Goal: Task Accomplishment & Management: Use online tool/utility

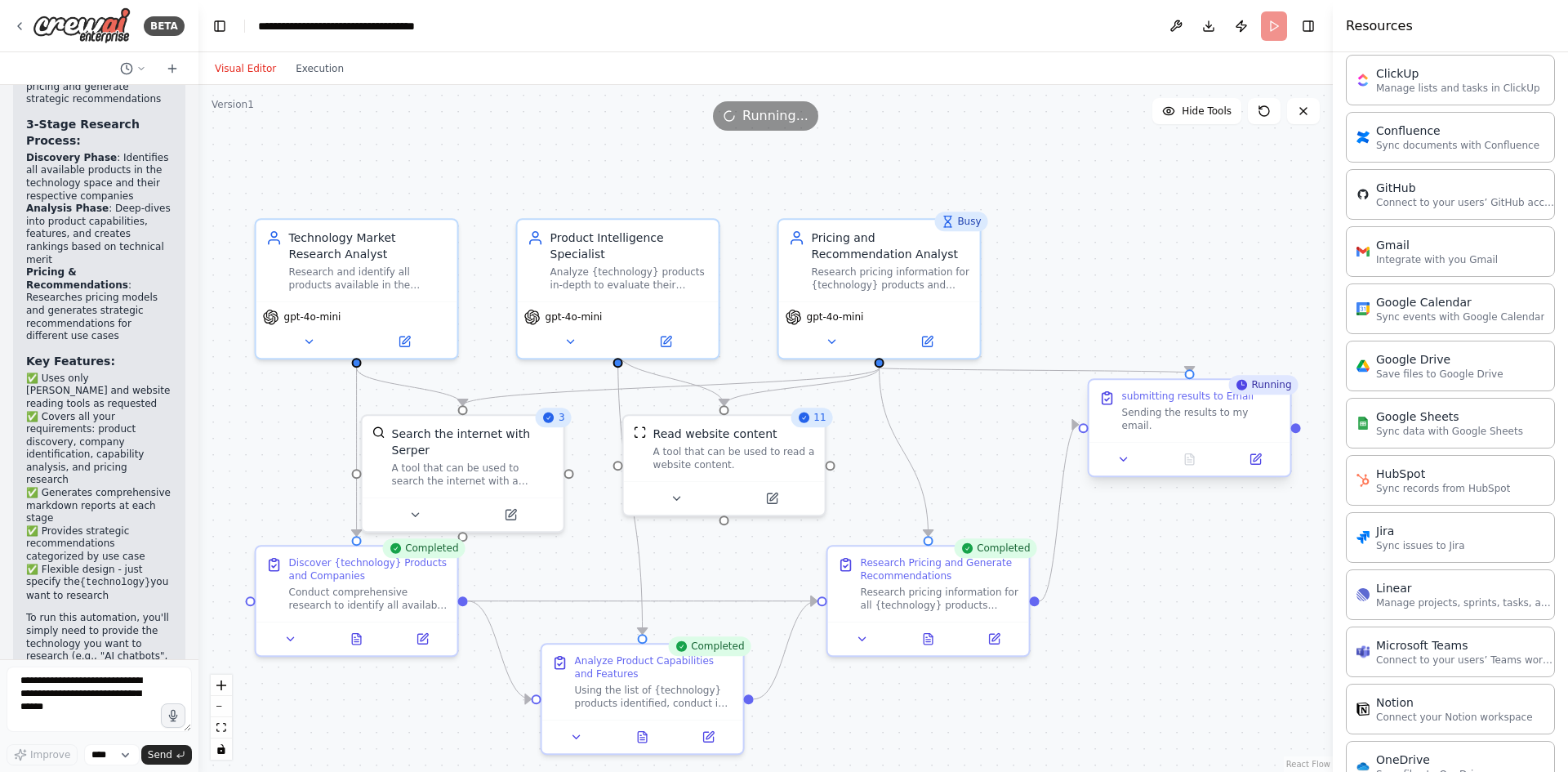
click at [1211, 418] on div "Sending the results to my email." at bounding box center [1201, 419] width 158 height 26
click at [1454, 250] on div "Gmail" at bounding box center [1437, 244] width 122 height 17
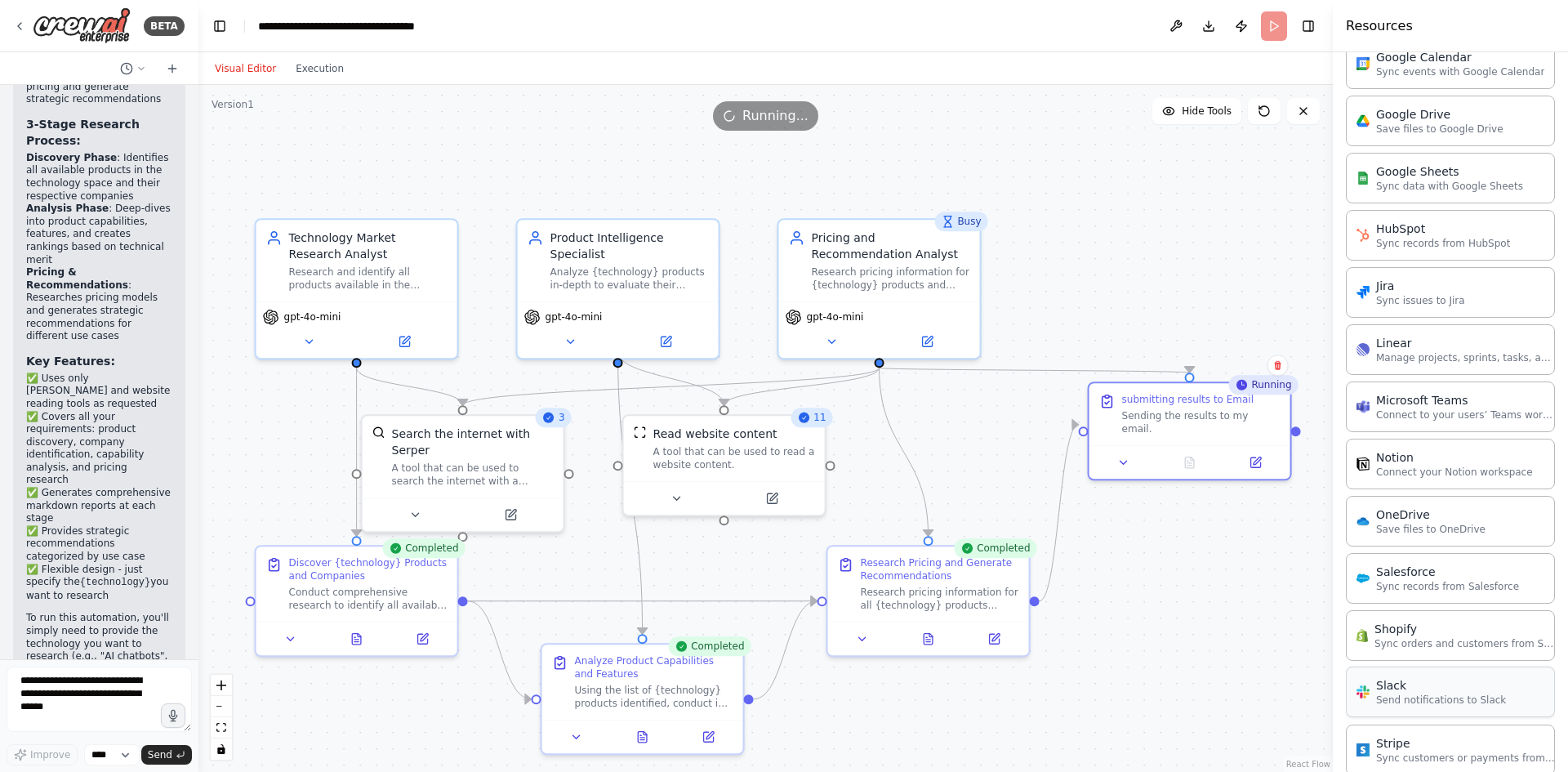
scroll to position [922, 0]
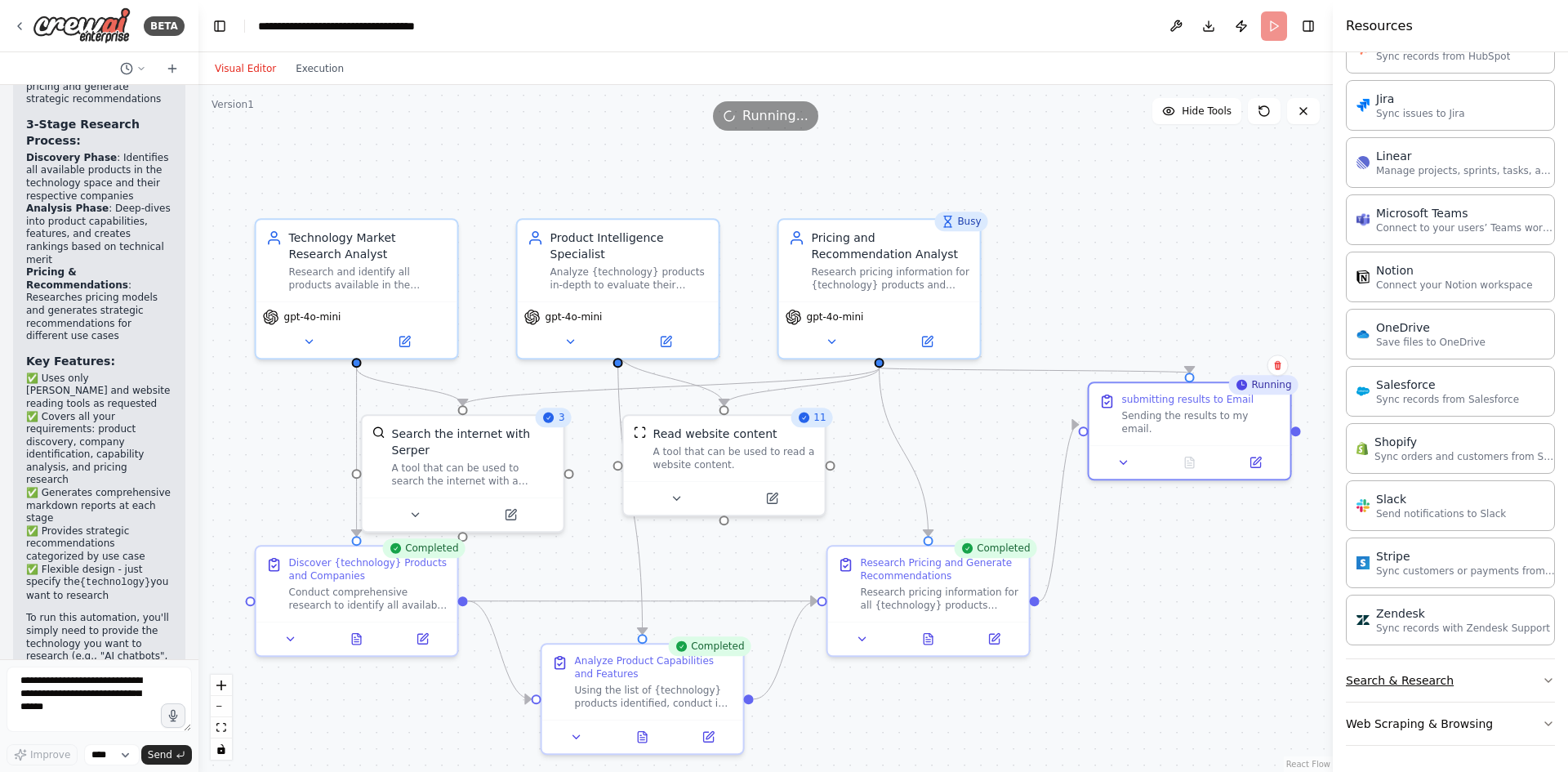
click at [1407, 682] on button "Search & Research" at bounding box center [1451, 680] width 209 height 43
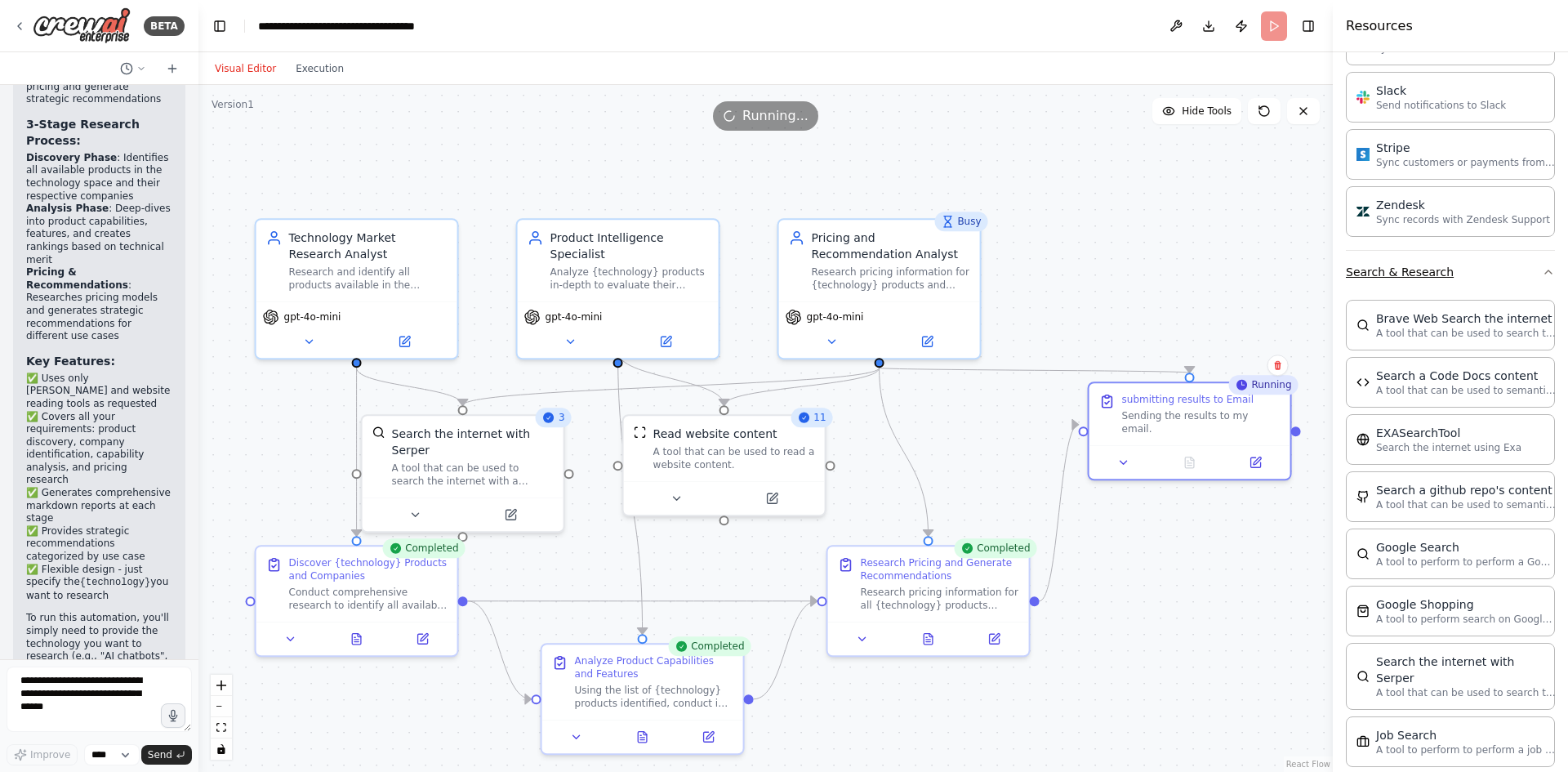
scroll to position [1413, 0]
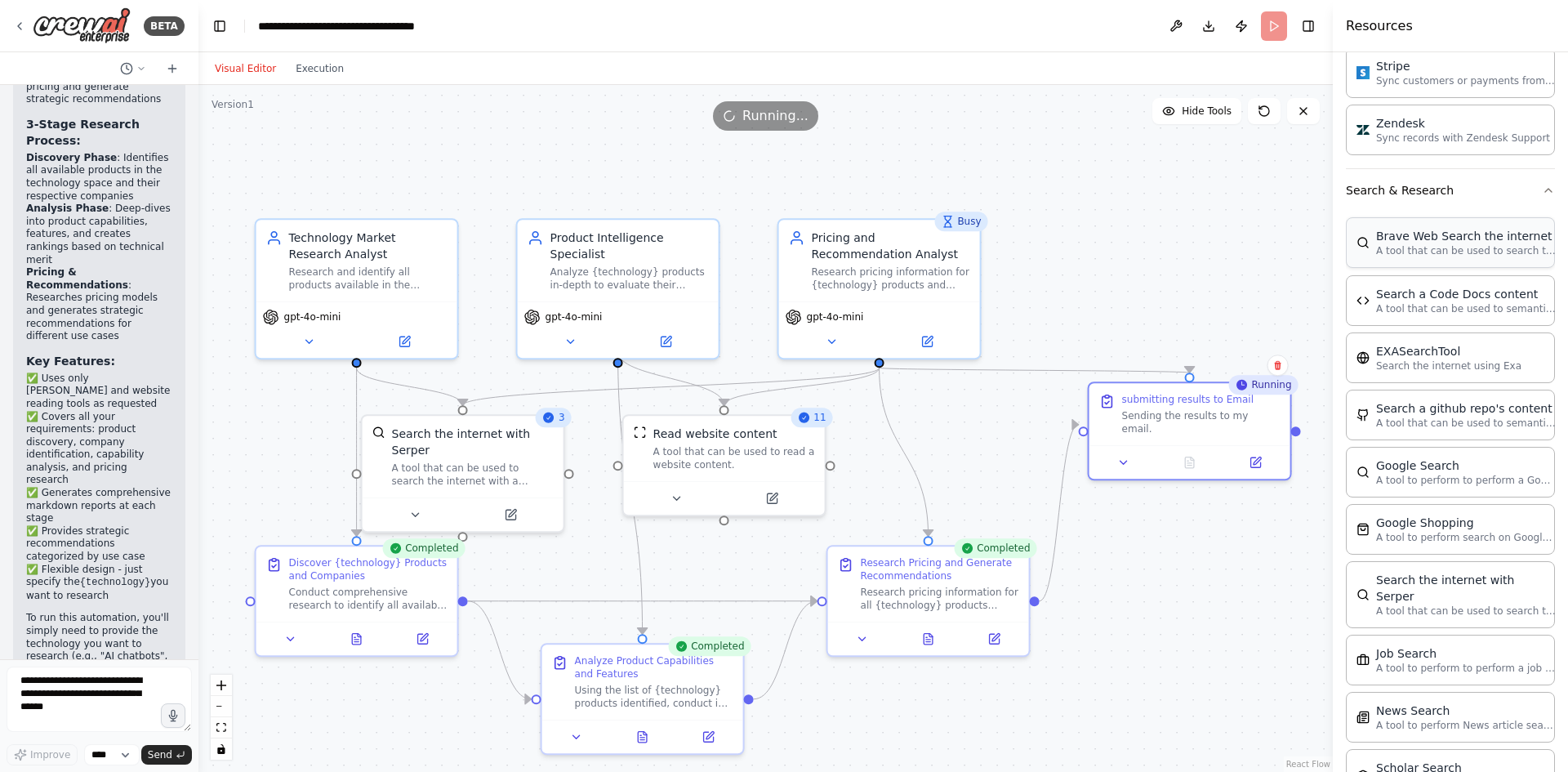
click at [1478, 250] on p "A tool that can be used to search the internet with a search_query." at bounding box center [1465, 250] width 180 height 13
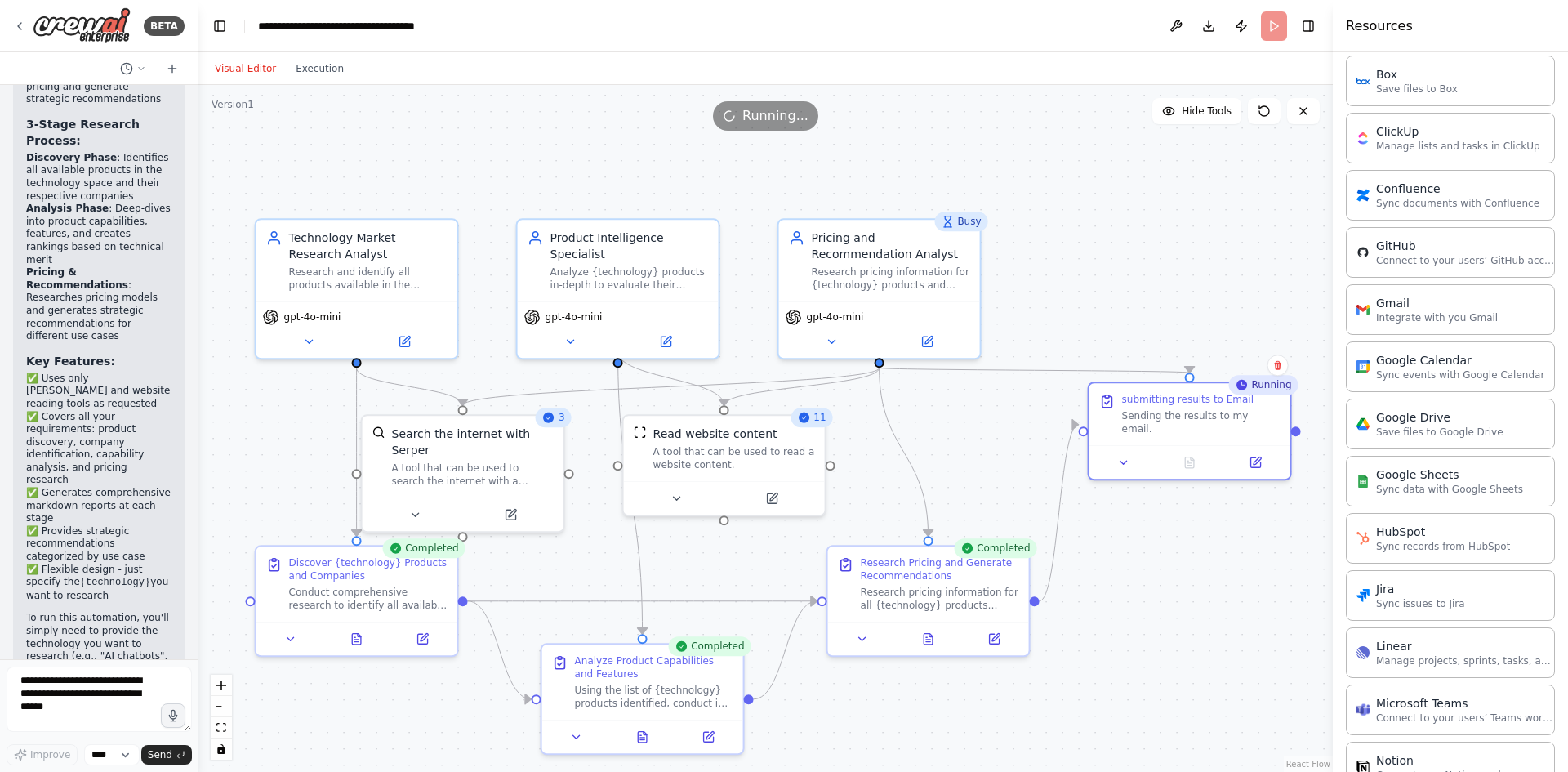
scroll to position [350, 0]
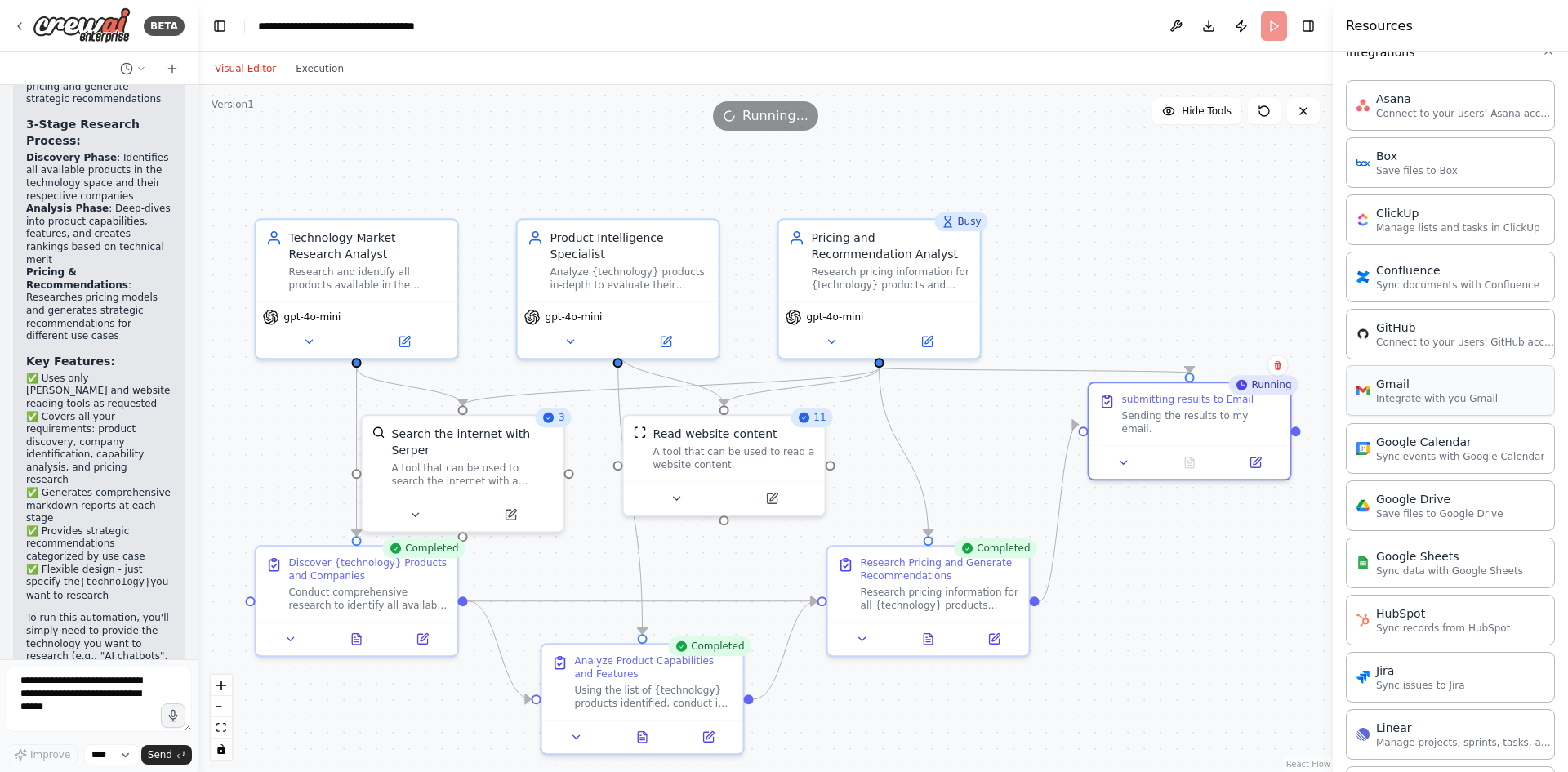
click at [1407, 394] on p "Integrate with you Gmail" at bounding box center [1437, 398] width 122 height 13
click at [1407, 395] on p "Integrate with you Gmail" at bounding box center [1437, 398] width 122 height 13
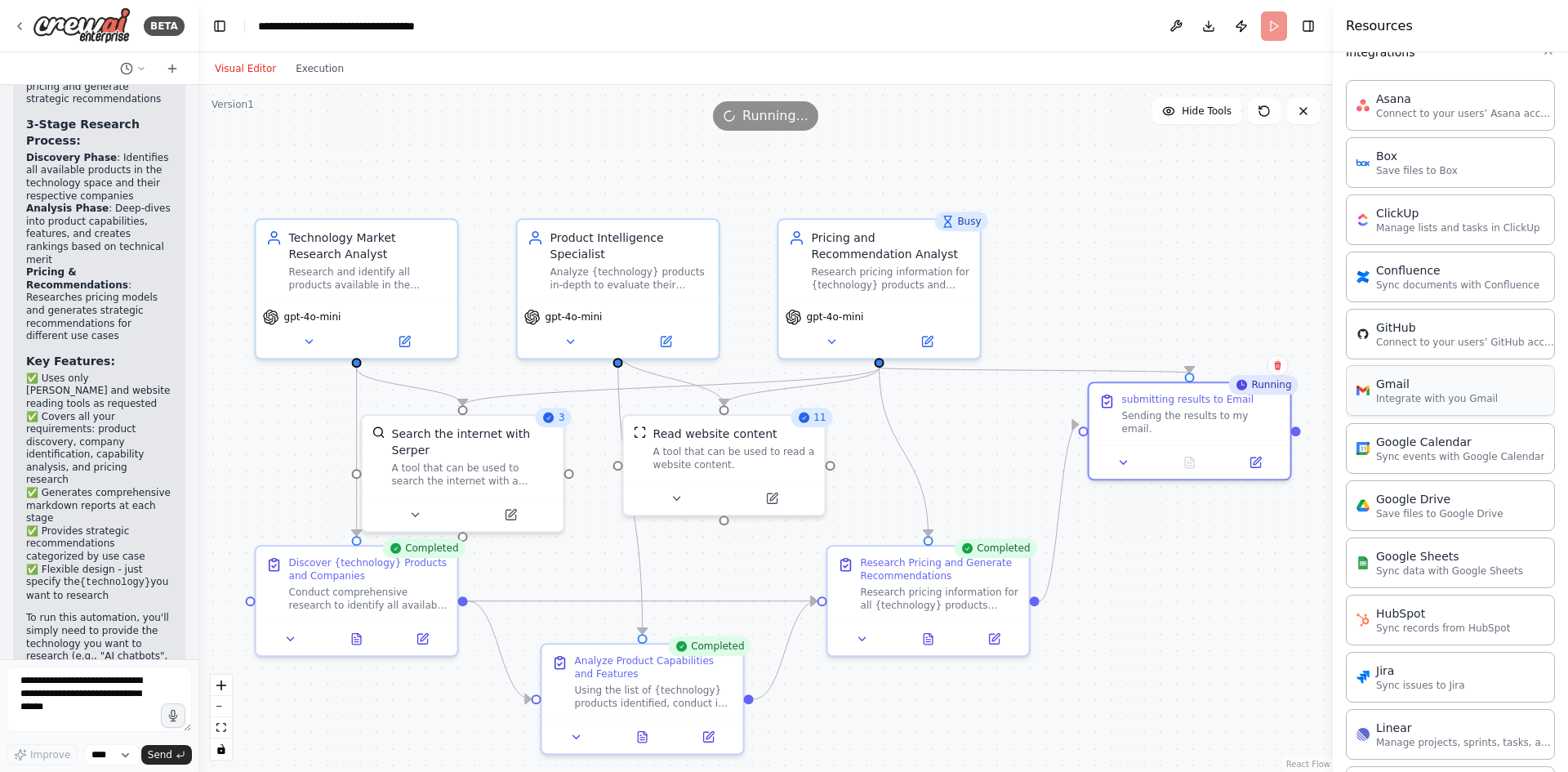
click at [1407, 396] on p "Integrate with you Gmail" at bounding box center [1437, 398] width 122 height 13
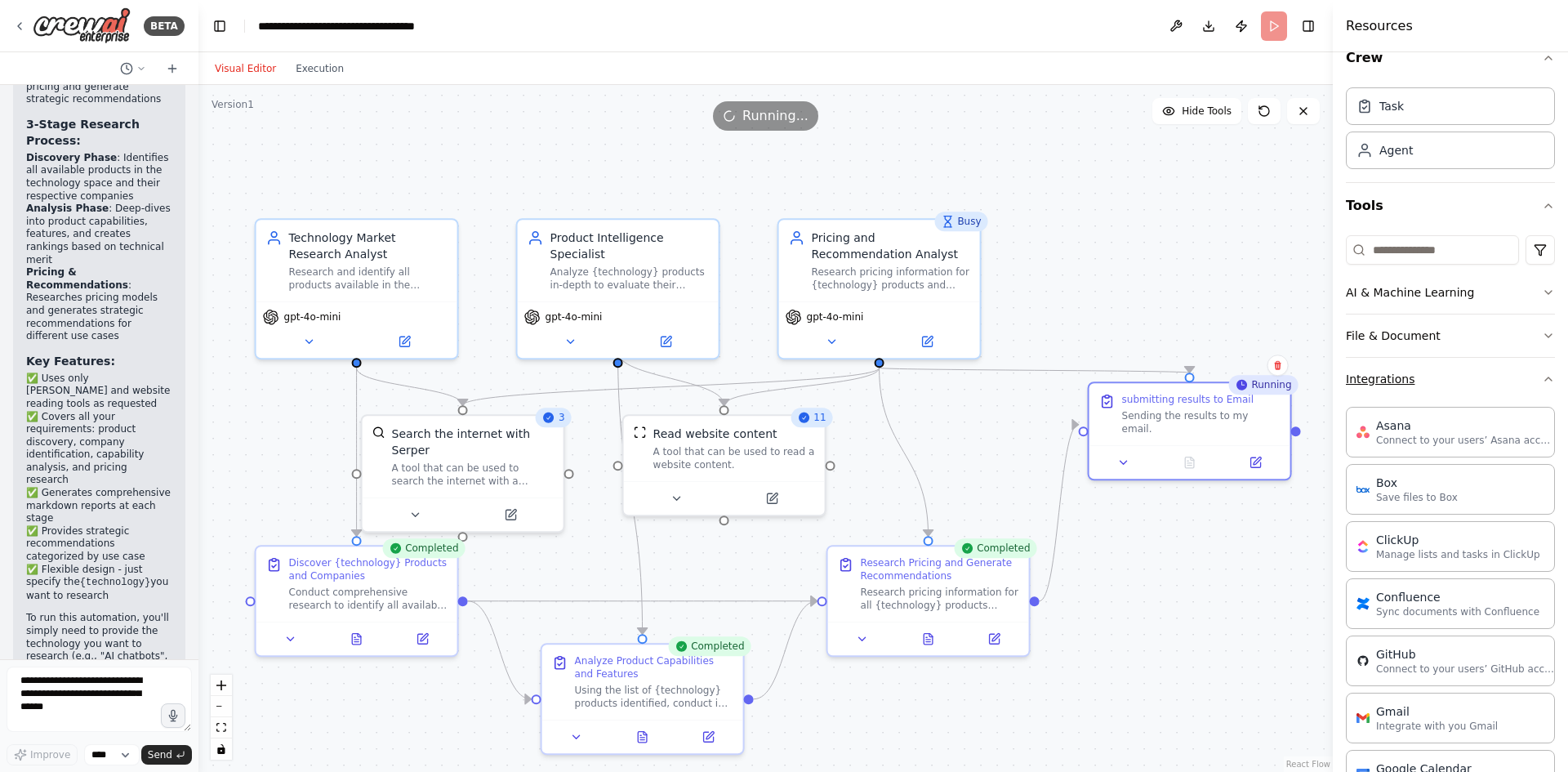
scroll to position [0, 0]
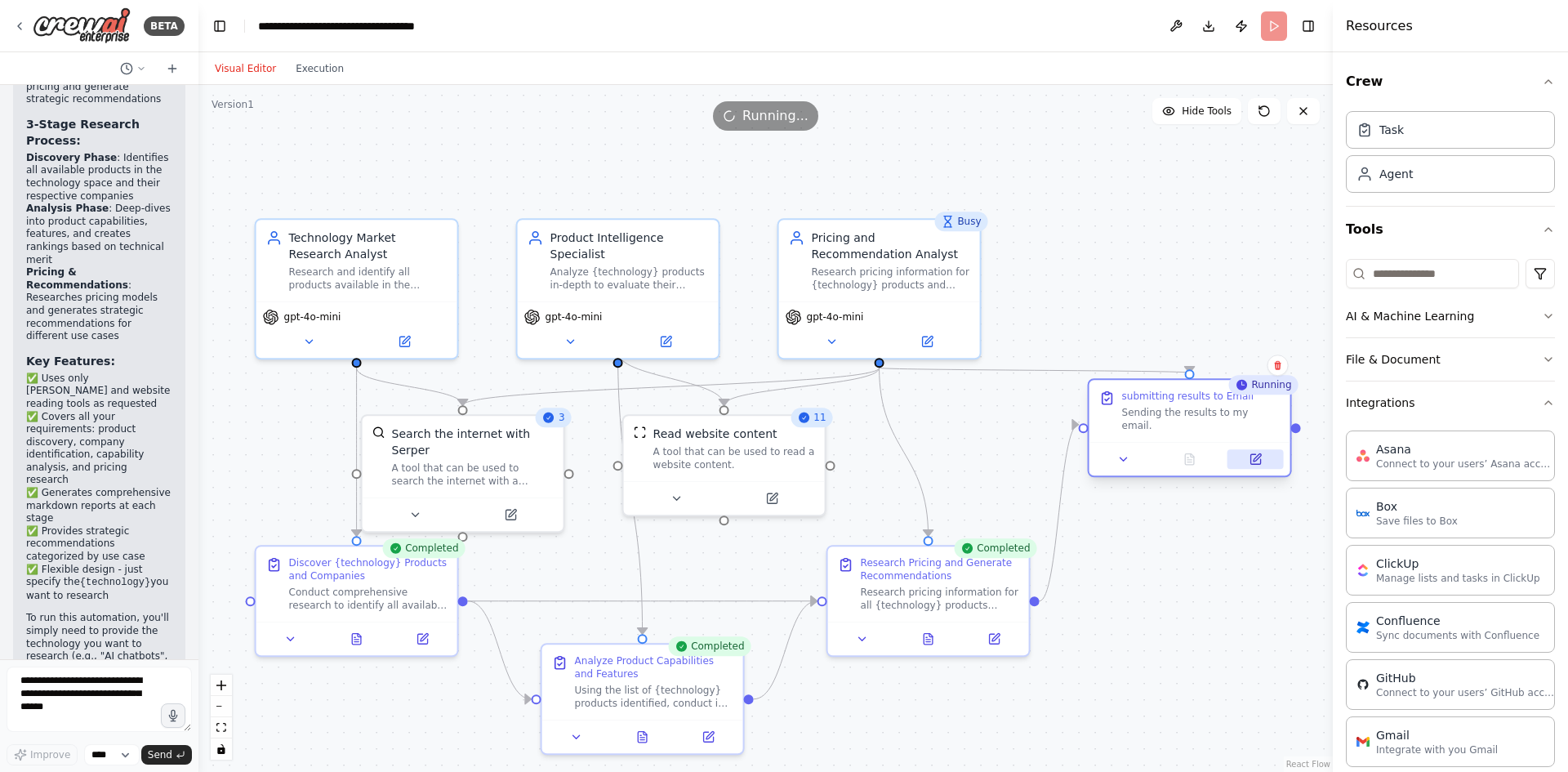
click at [1261, 453] on icon at bounding box center [1255, 459] width 13 height 13
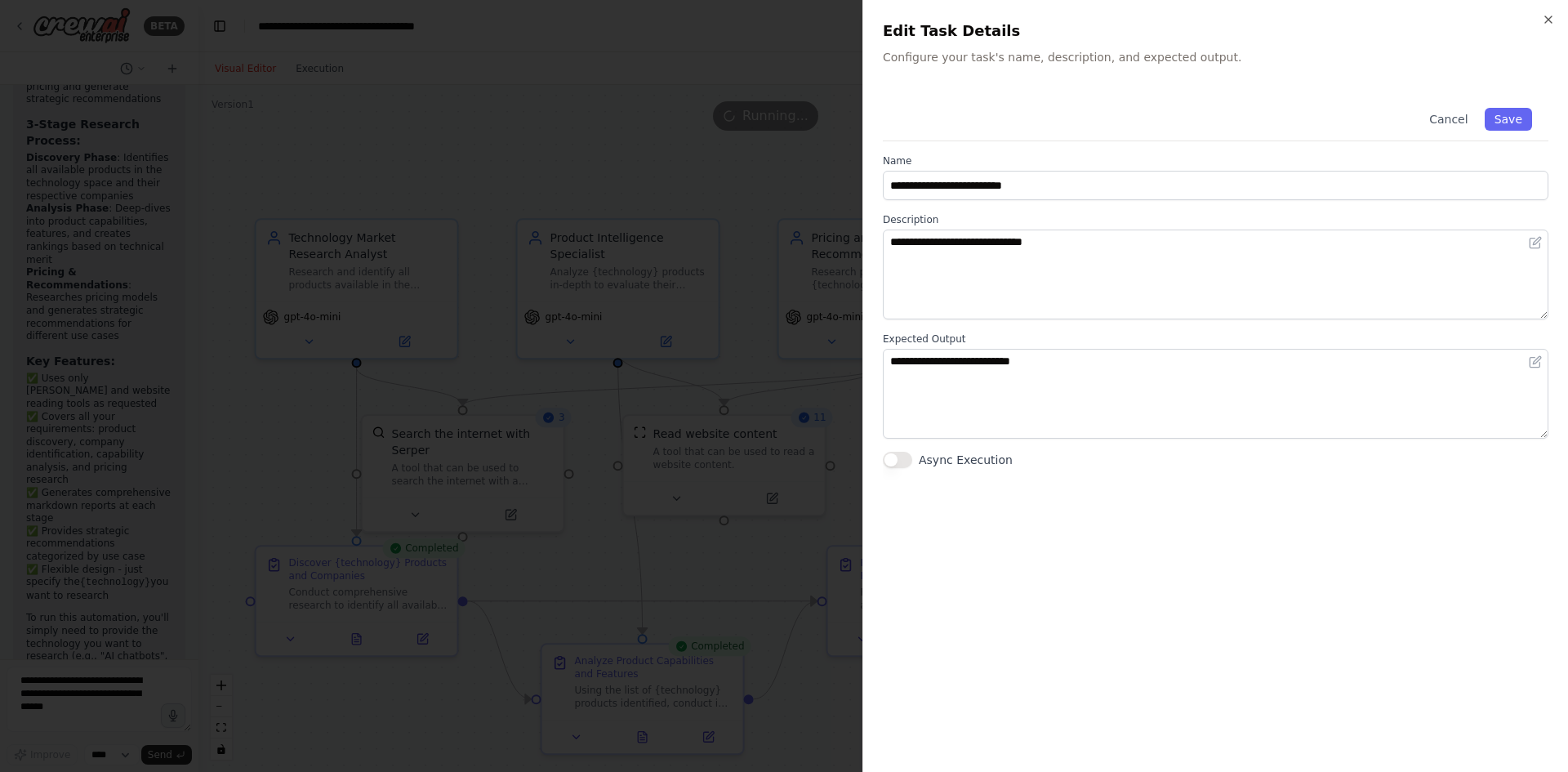
click at [1261, 453] on div "**********" at bounding box center [1215, 386] width 706 height 772
click at [1513, 116] on button "Save" at bounding box center [1508, 119] width 47 height 23
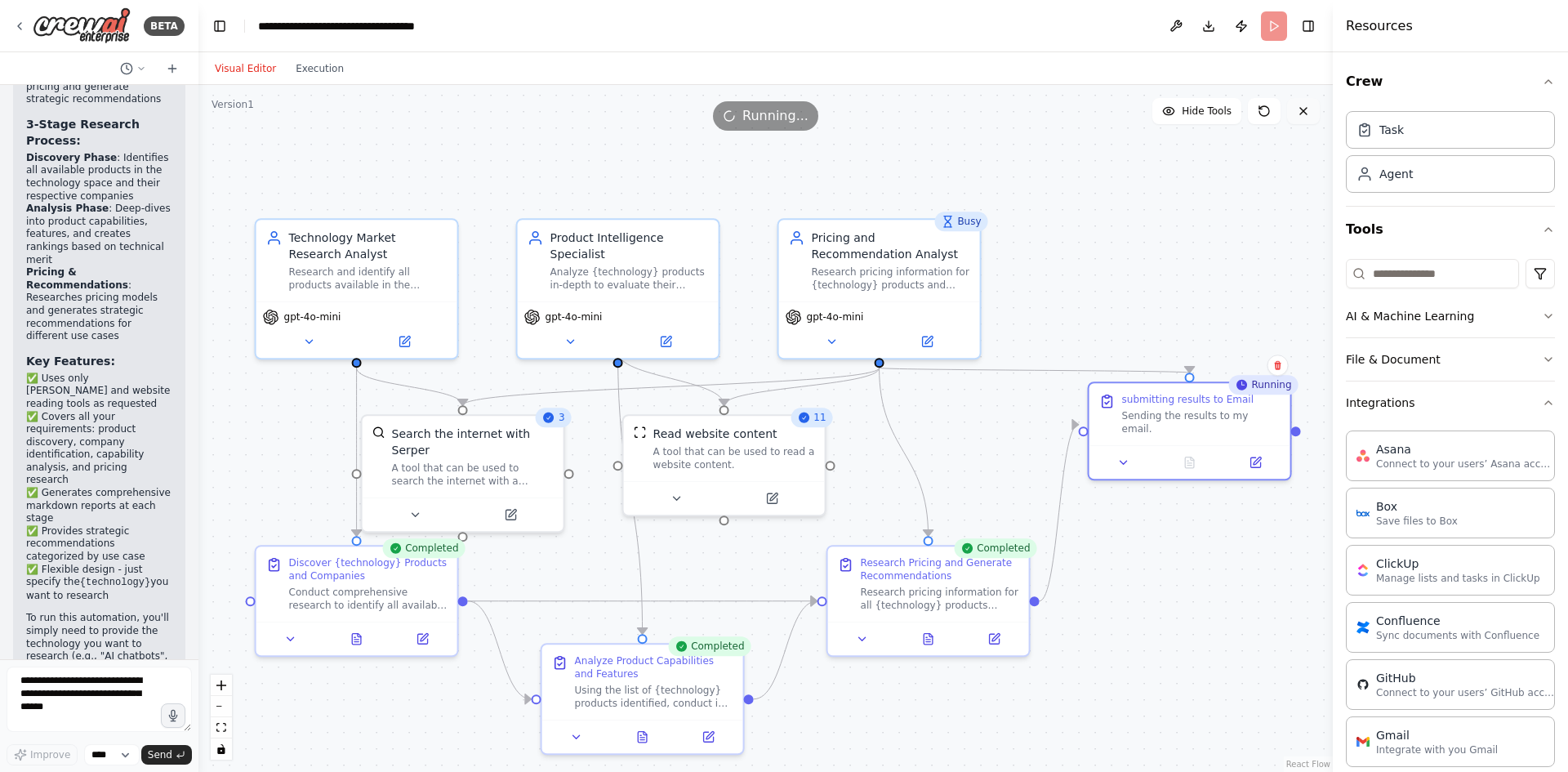
click at [1305, 111] on icon at bounding box center [1303, 110] width 13 height 13
click at [1236, 408] on div "Sending the results to my email." at bounding box center [1201, 419] width 158 height 26
click at [1431, 741] on div "Gmail" at bounding box center [1437, 734] width 122 height 17
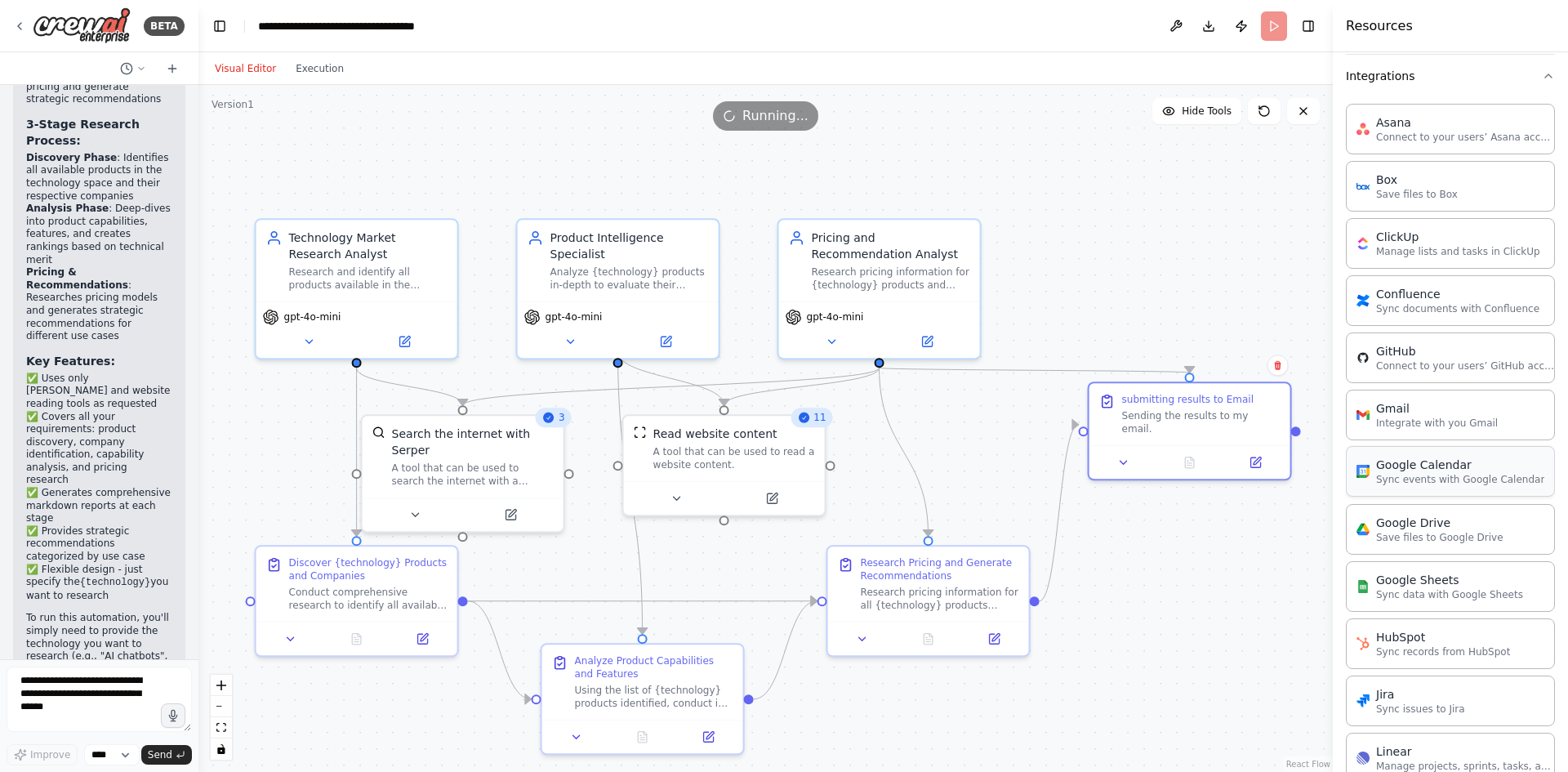
scroll to position [245, 0]
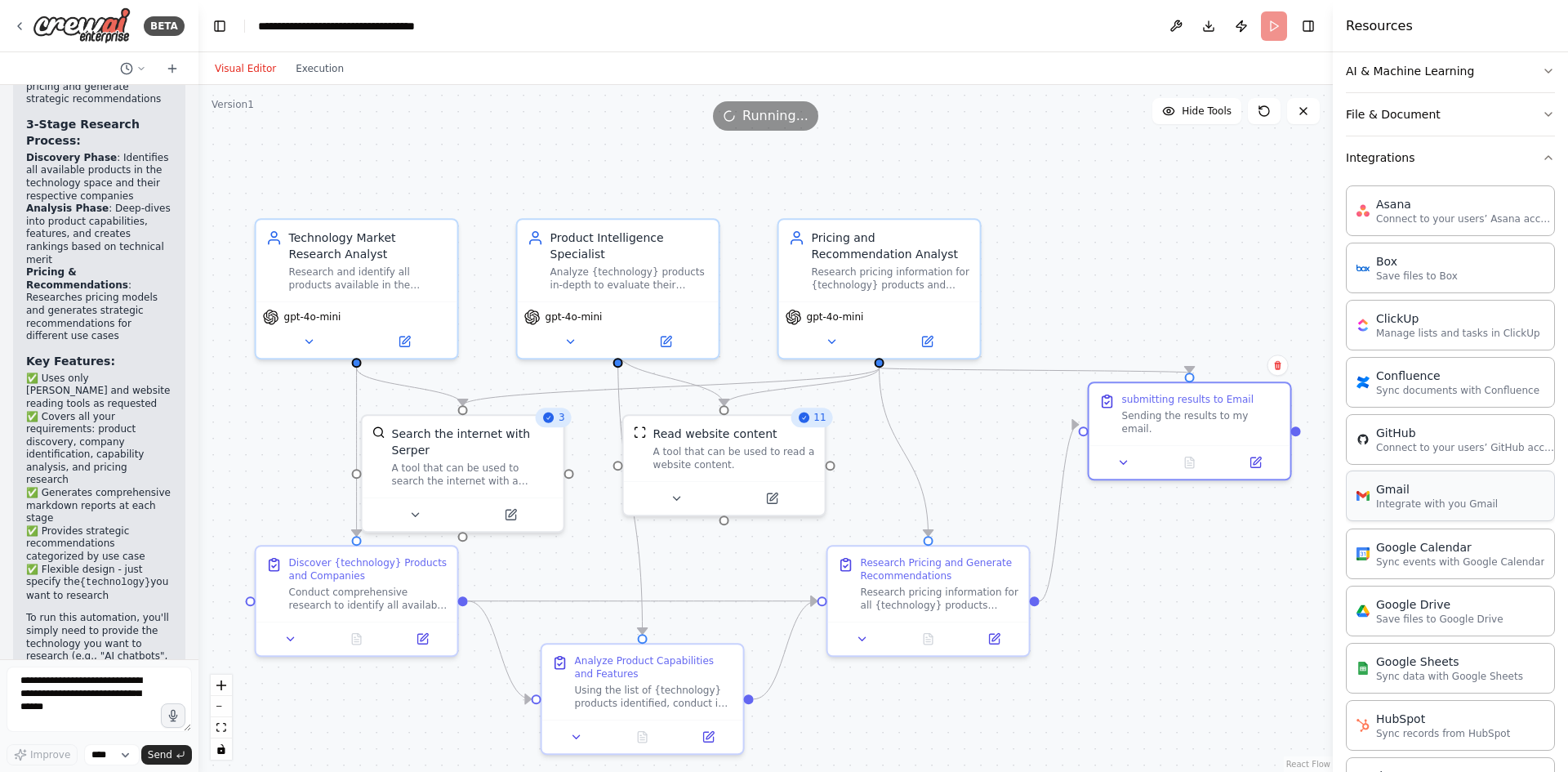
drag, startPoint x: 1432, startPoint y: 501, endPoint x: 1486, endPoint y: 501, distance: 54.0
click at [1486, 501] on div "Gmail Integrate with you Gmail" at bounding box center [1451, 496] width 209 height 50
click at [1522, 500] on div "Gmail Integrate with you Gmail" at bounding box center [1451, 496] width 209 height 50
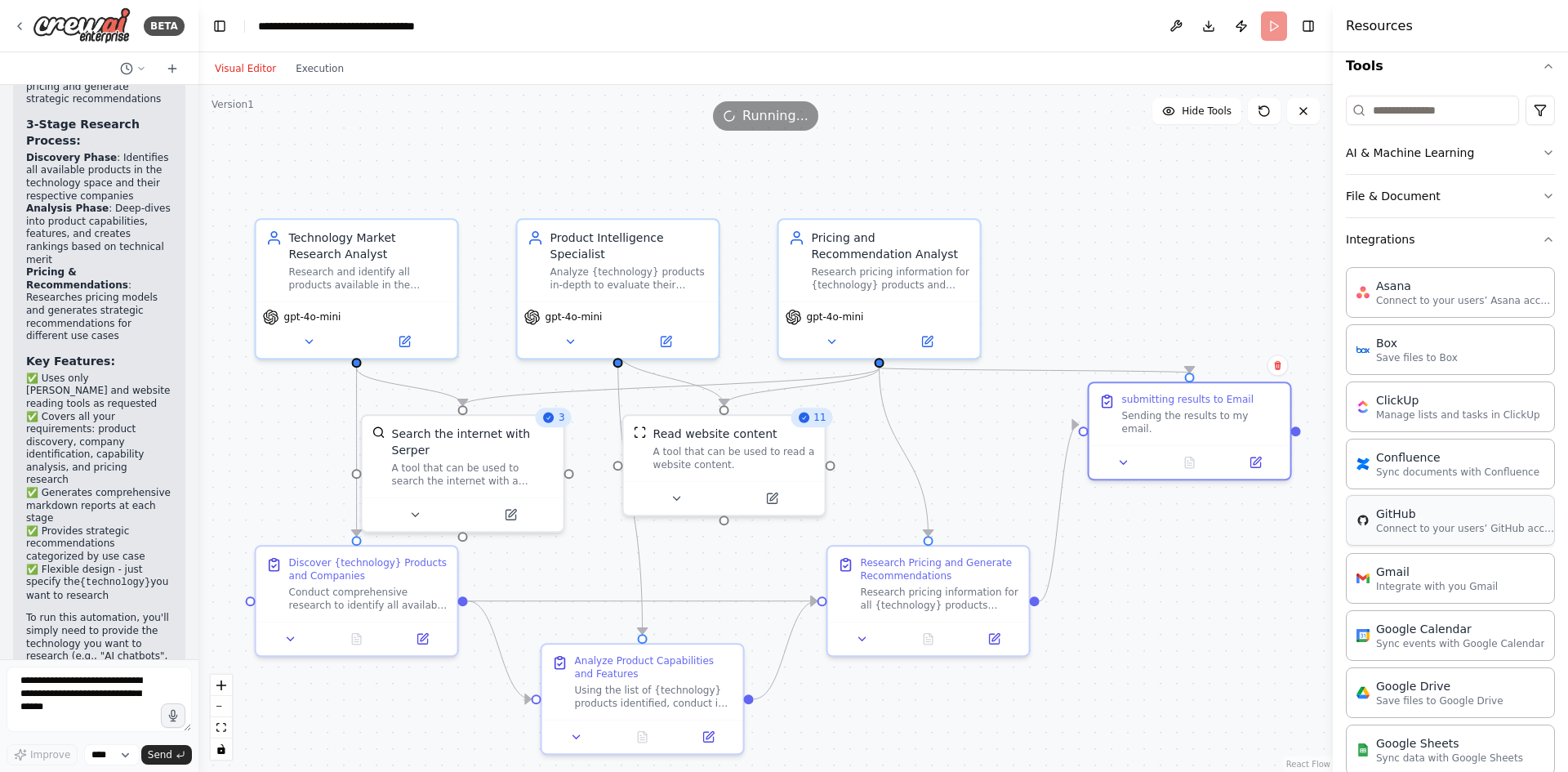
scroll to position [82, 0]
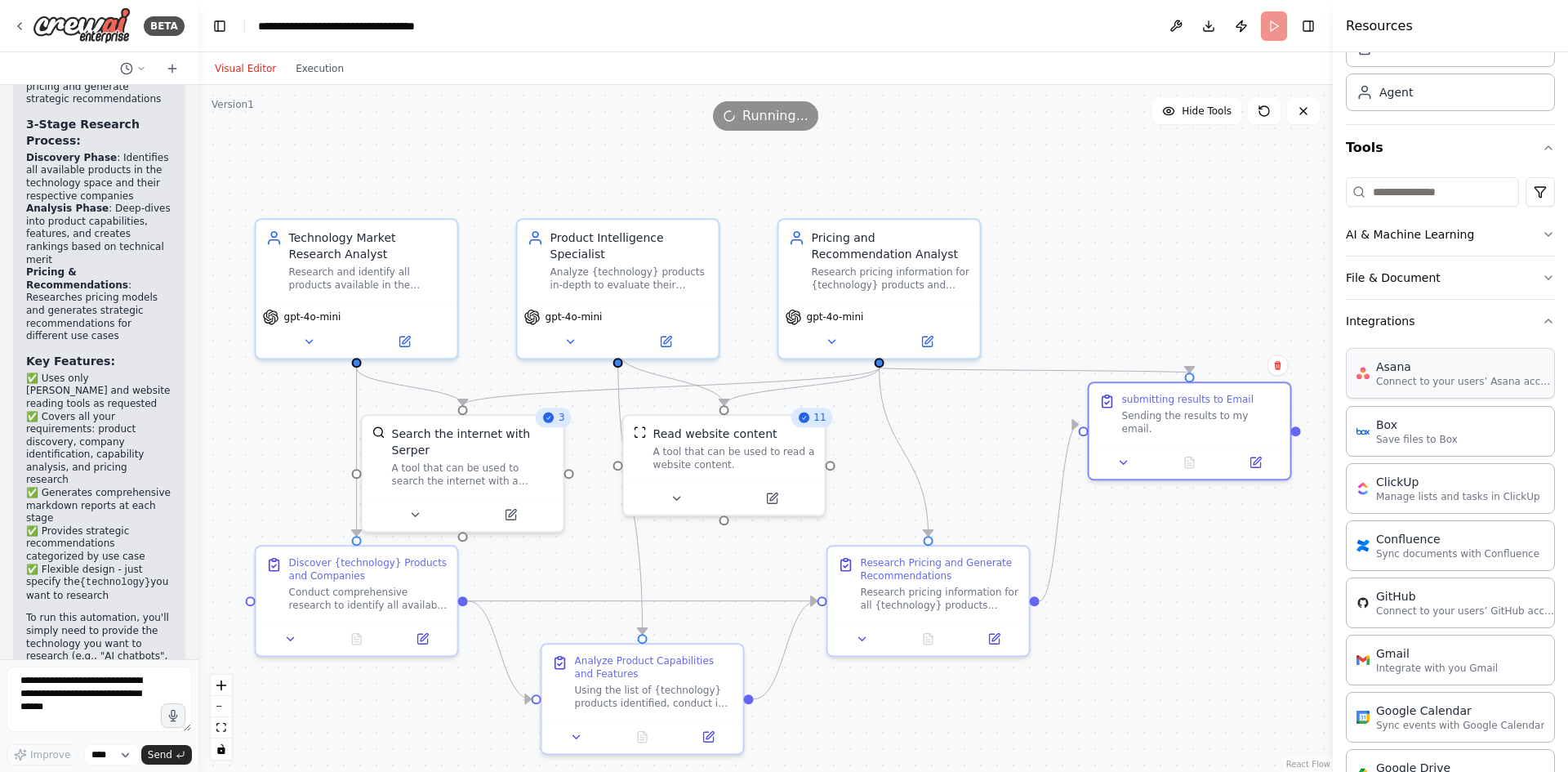
click at [1414, 364] on div "Asana" at bounding box center [1465, 366] width 180 height 17
click at [1421, 428] on div "Box" at bounding box center [1417, 423] width 82 height 17
click at [1400, 492] on p "Manage lists and tasks in ClickUp" at bounding box center [1458, 496] width 164 height 13
click at [1405, 558] on p "Sync documents with Confluence" at bounding box center [1458, 553] width 163 height 13
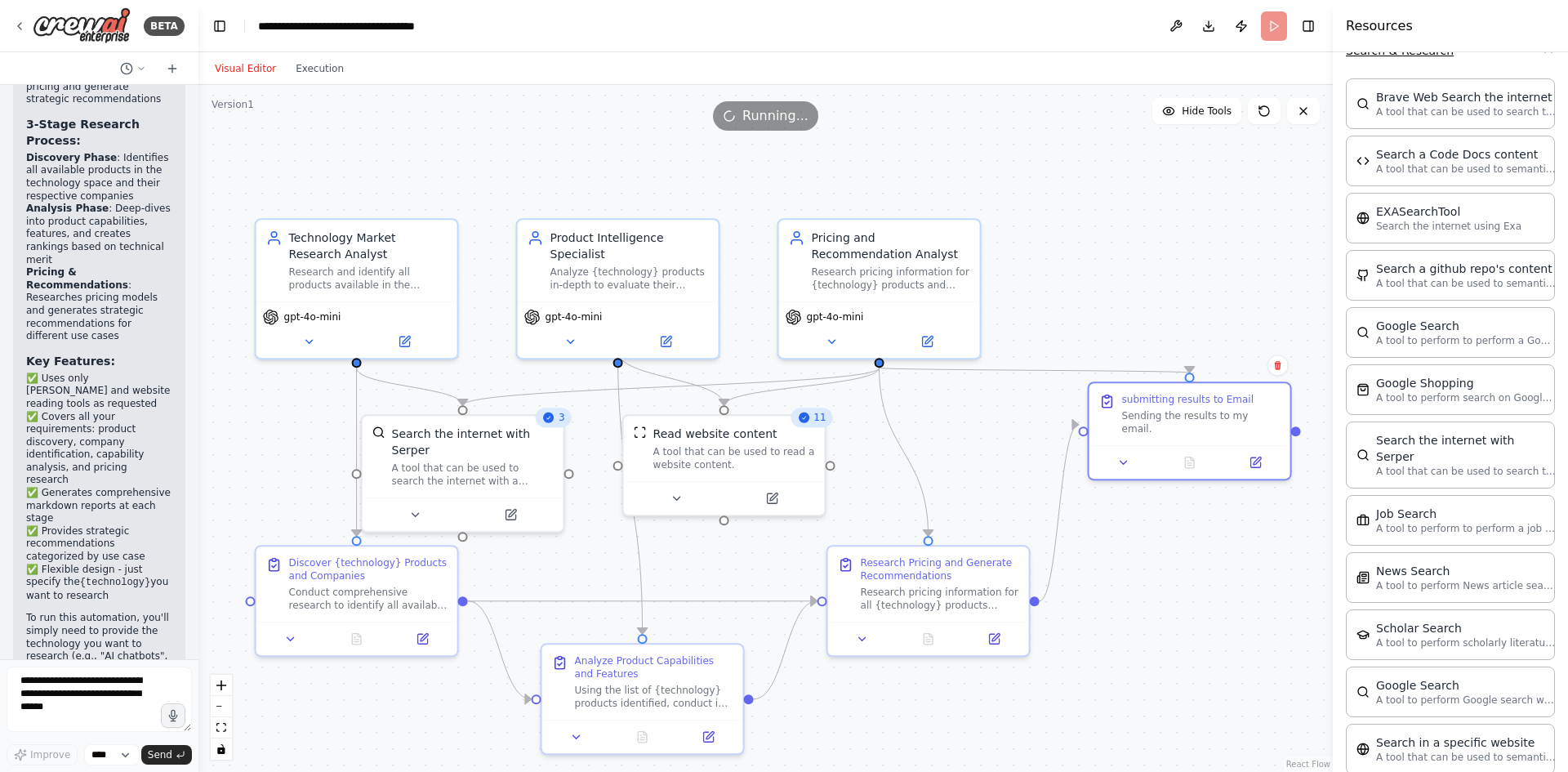
scroll to position [1753, 0]
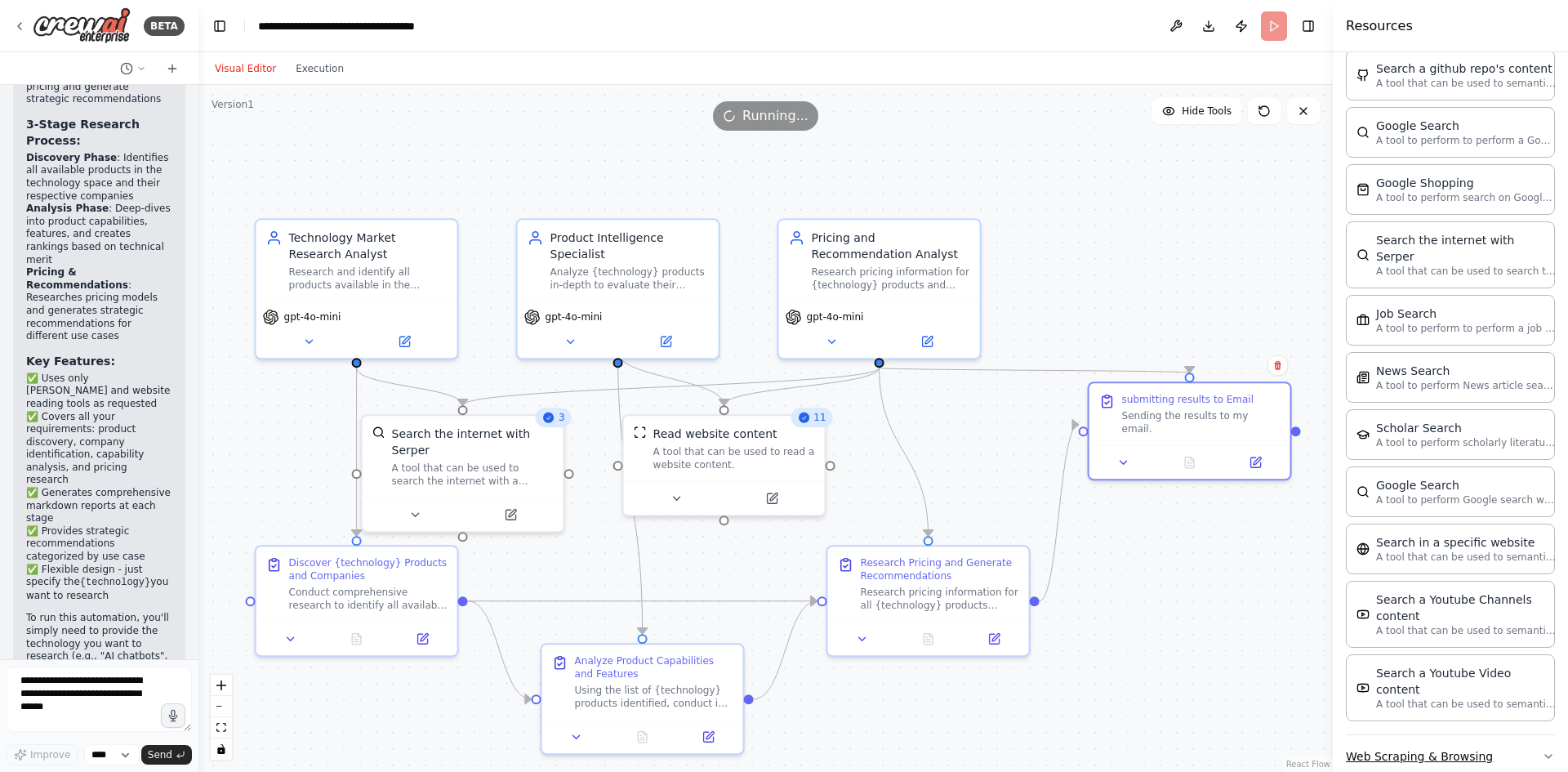
click at [1480, 735] on button "Web Scraping & Browsing" at bounding box center [1451, 756] width 209 height 43
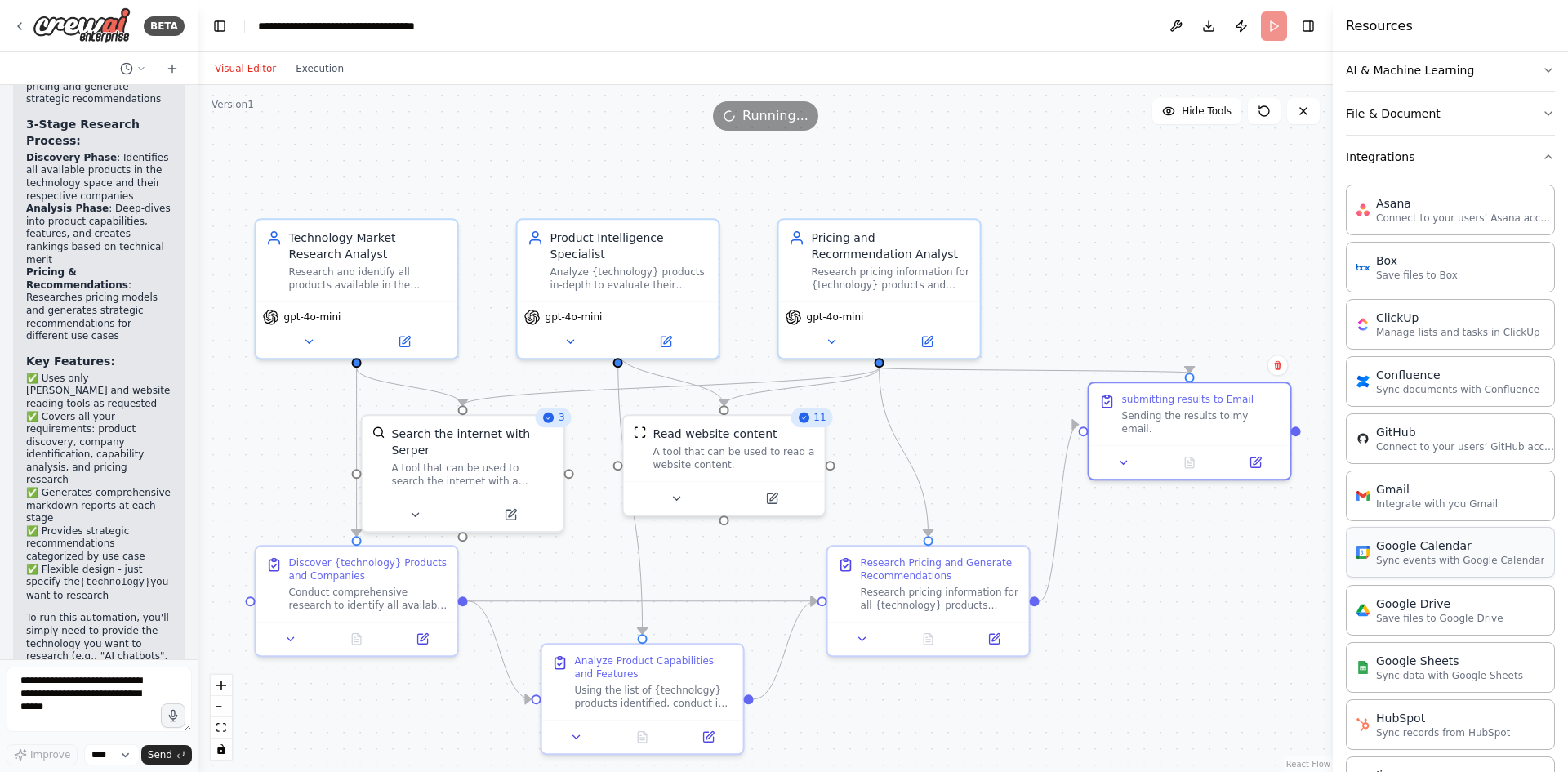
scroll to position [0, 0]
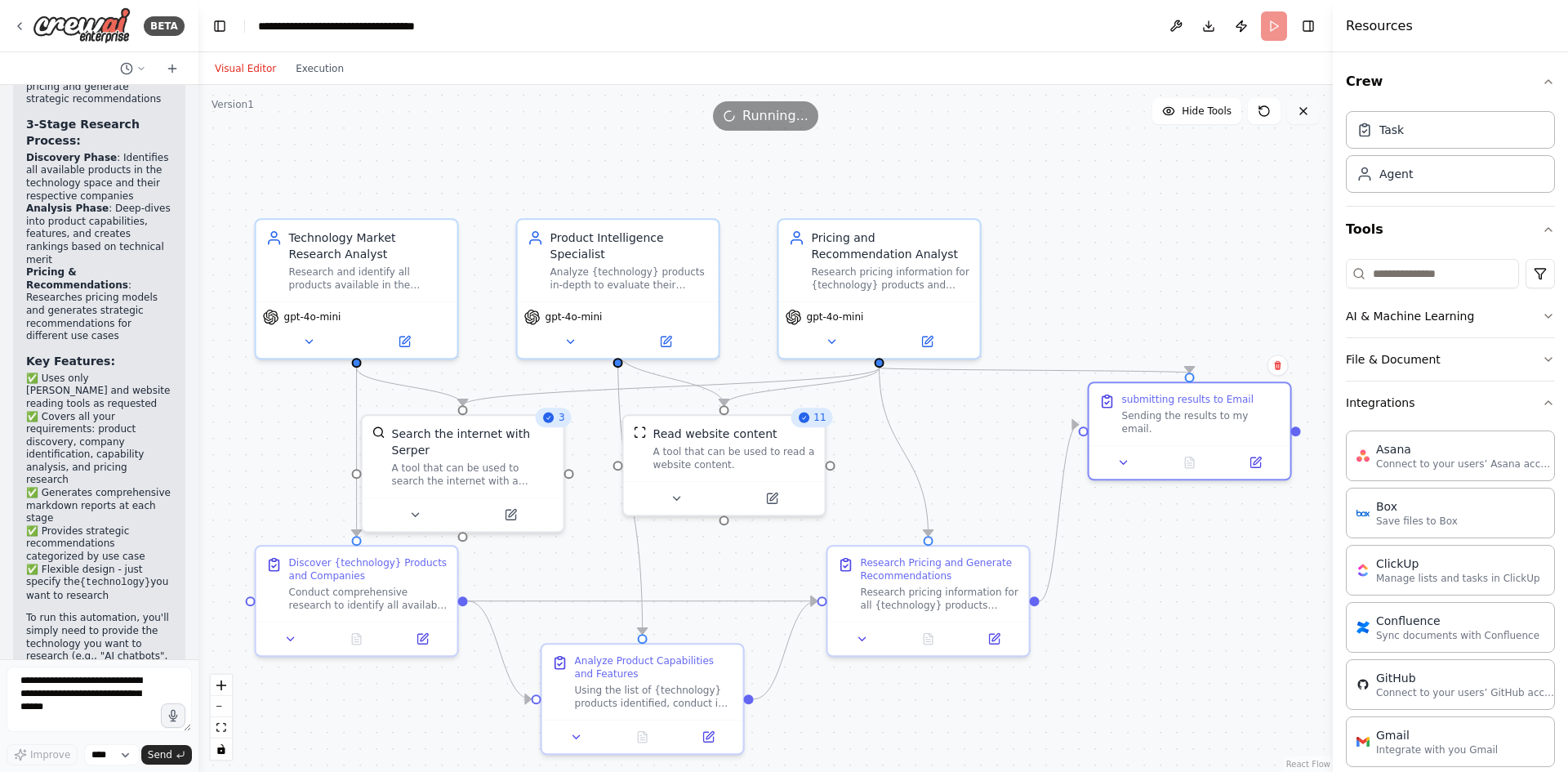
click at [1306, 113] on icon at bounding box center [1304, 111] width 7 height 7
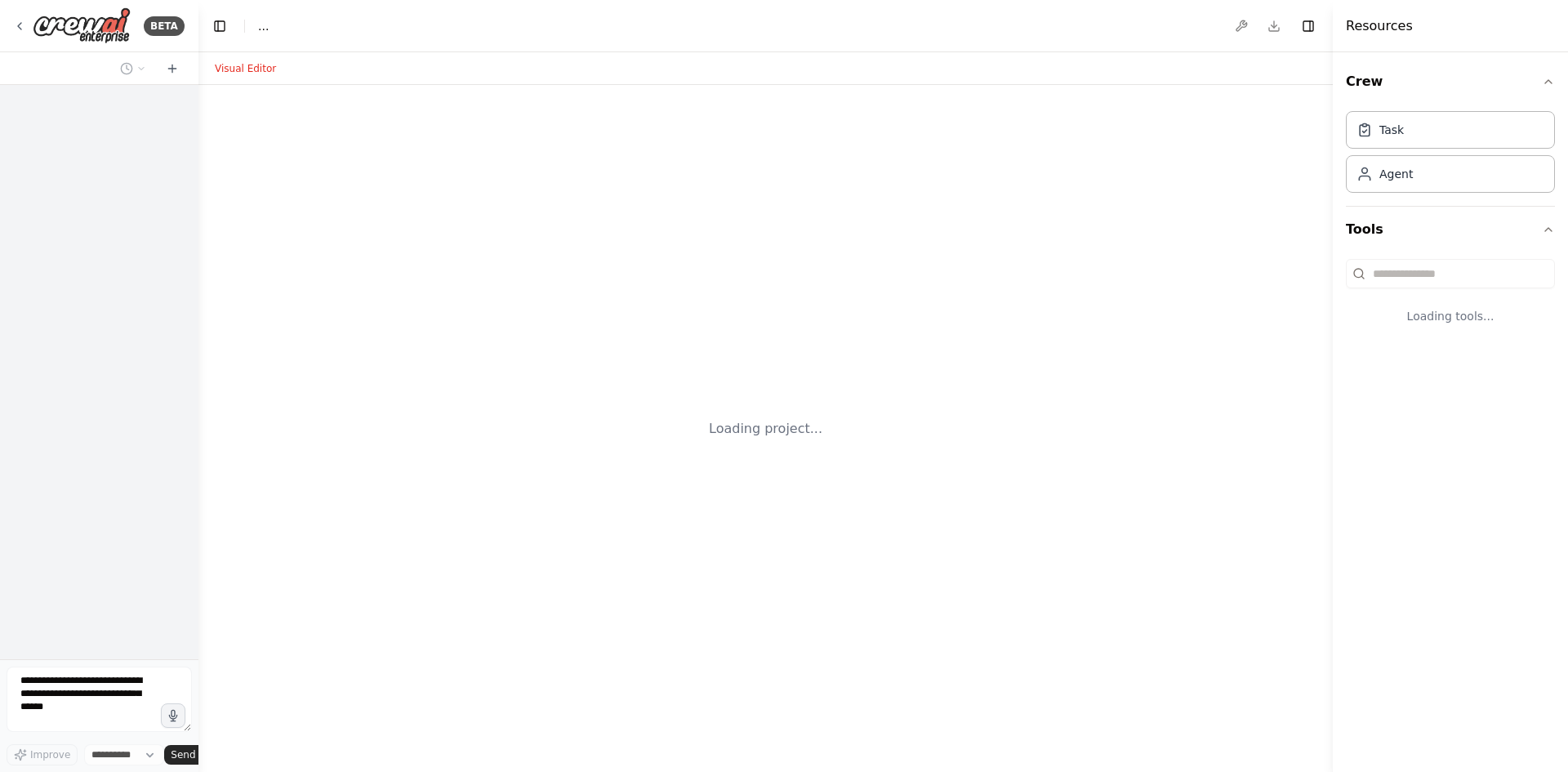
select select "****"
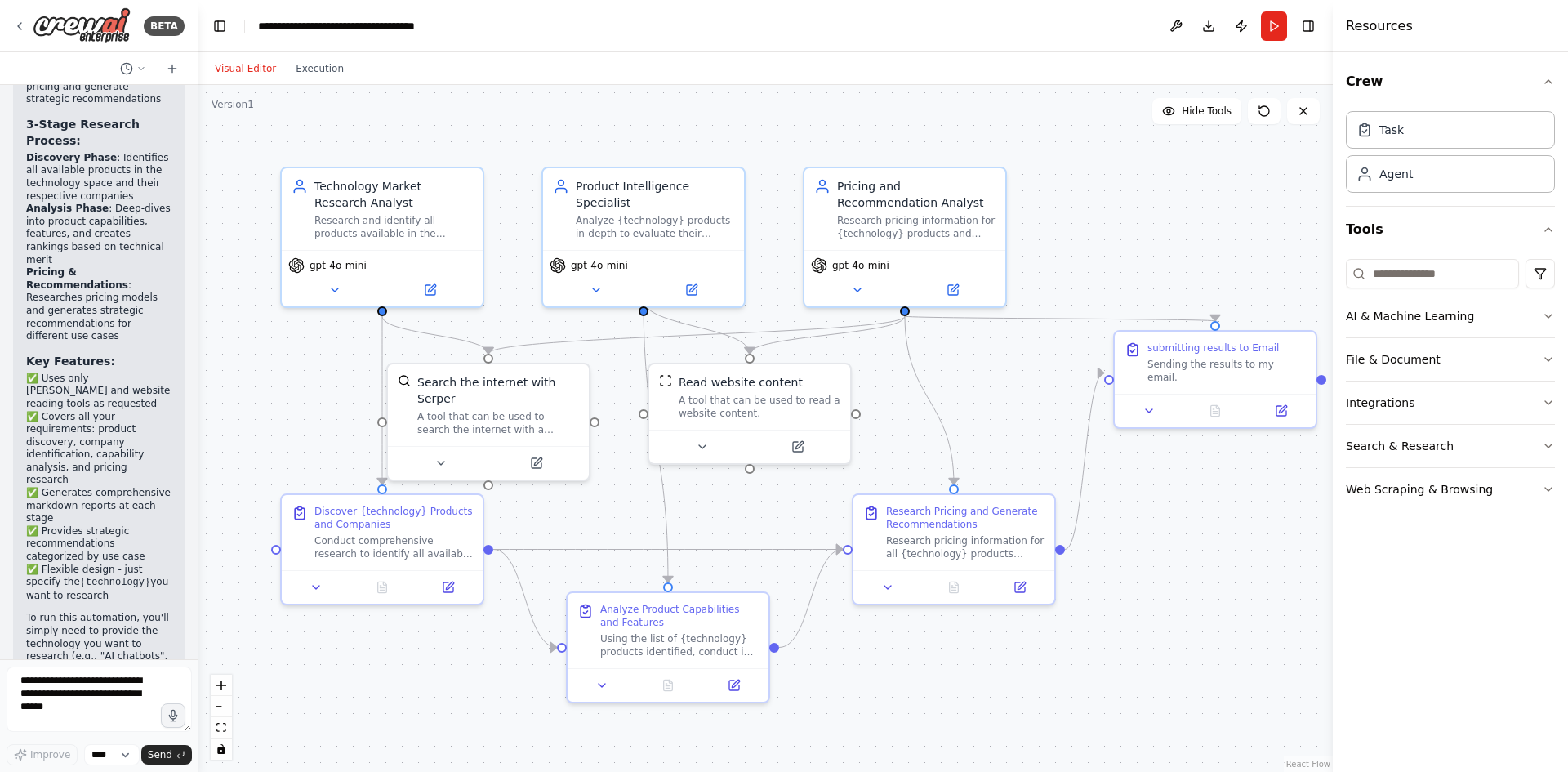
scroll to position [1841, 0]
click at [1413, 407] on button "Integrations" at bounding box center [1451, 403] width 209 height 43
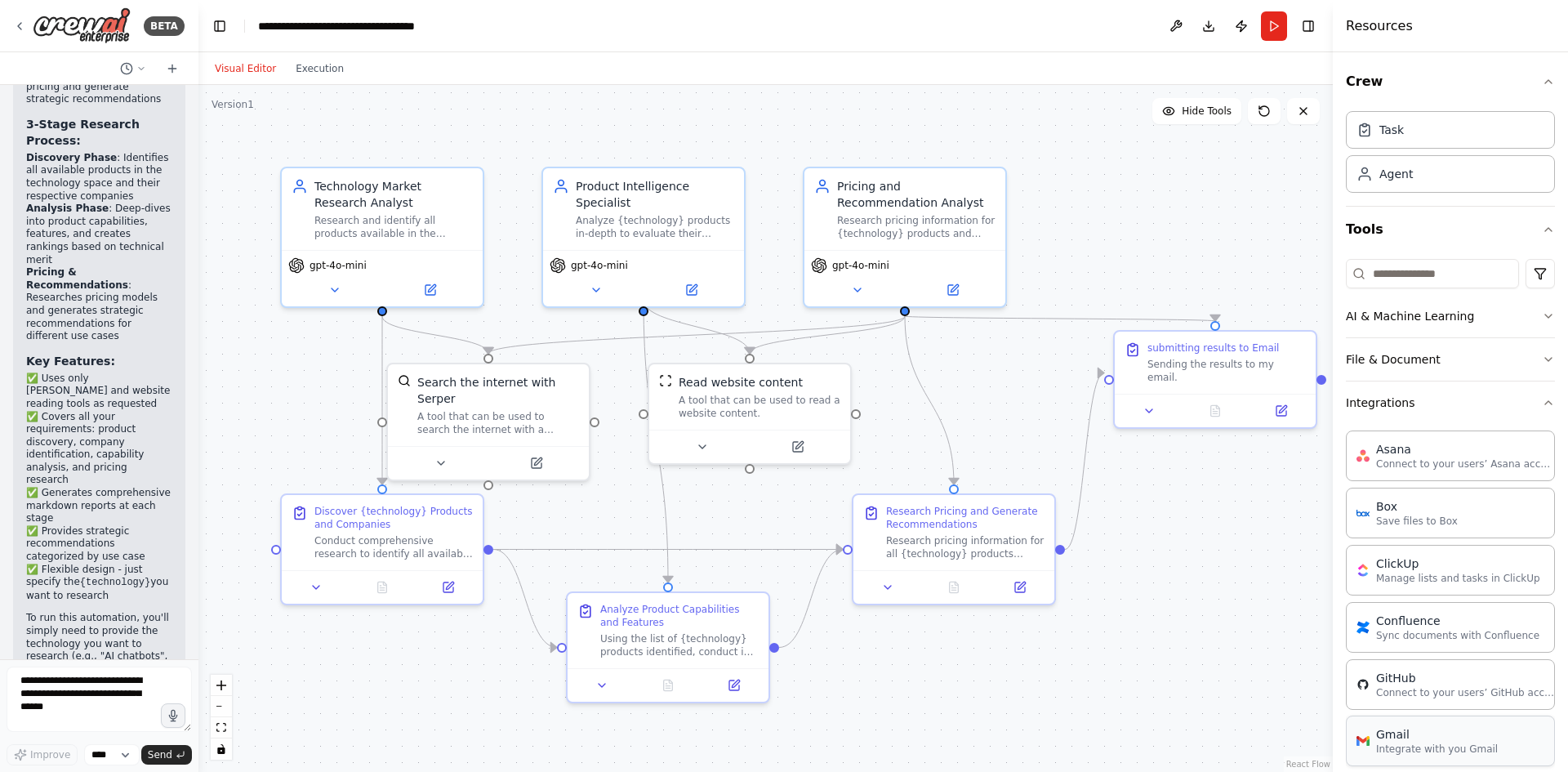
click at [1466, 743] on p "Integrate with you Gmail" at bounding box center [1437, 749] width 122 height 13
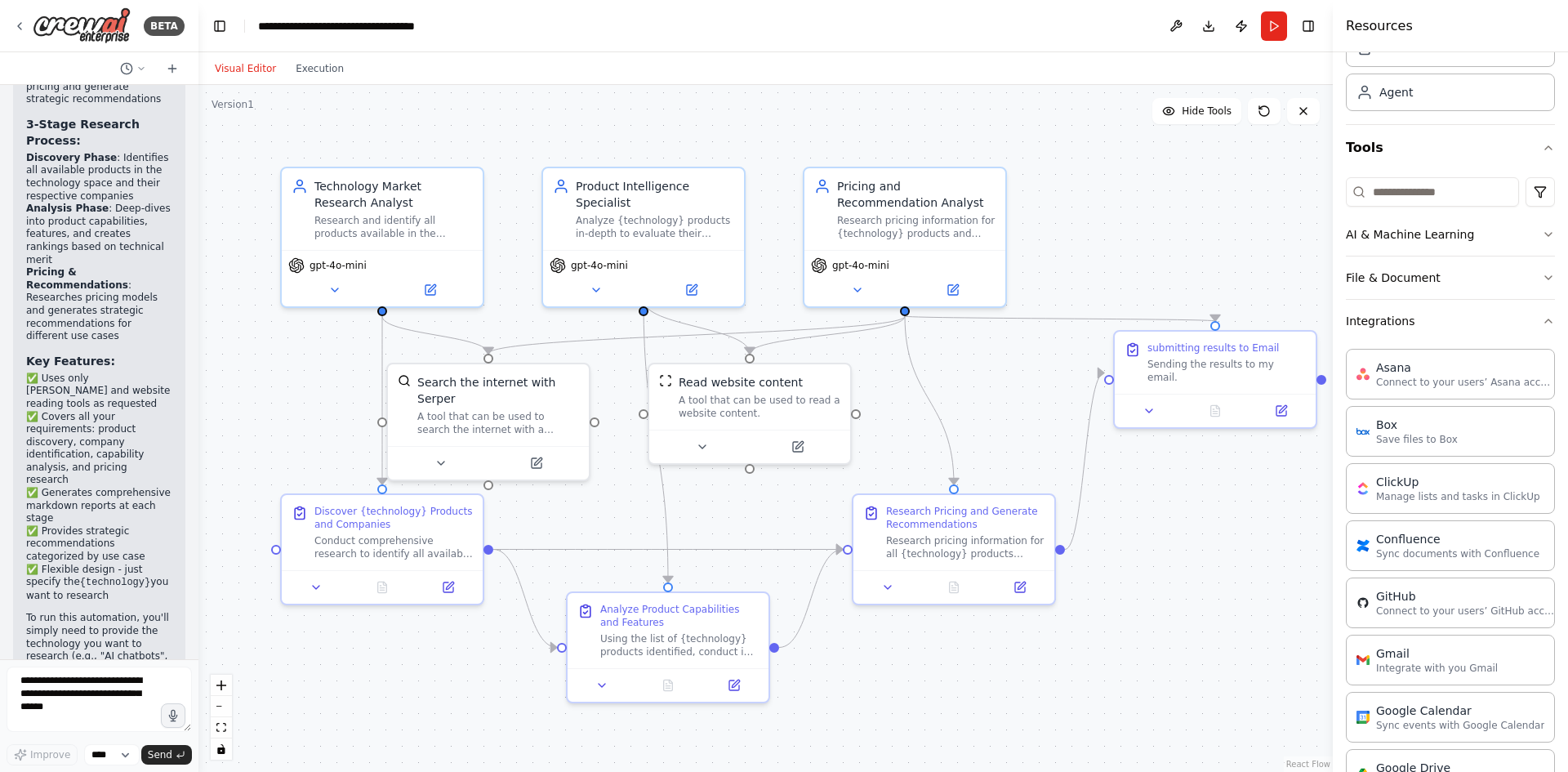
scroll to position [163, 0]
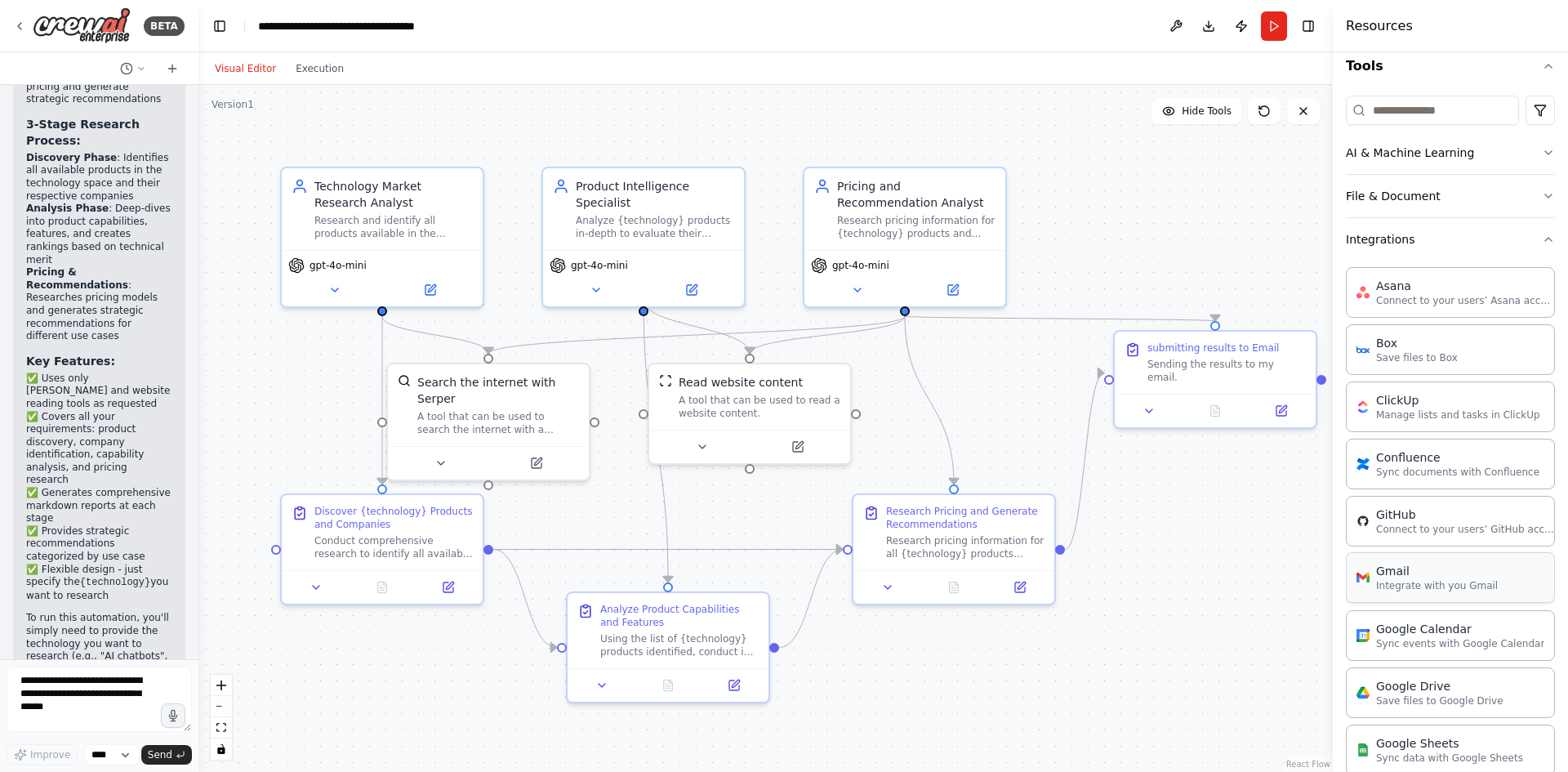
click at [1424, 573] on div "Gmail" at bounding box center [1437, 570] width 122 height 17
drag, startPoint x: 1489, startPoint y: 642, endPoint x: 1472, endPoint y: 627, distance: 22.7
click at [1488, 642] on p "Sync events with Google Calendar" at bounding box center [1460, 642] width 169 height 13
click at [1433, 585] on p "Integrate with you Gmail" at bounding box center [1437, 585] width 122 height 13
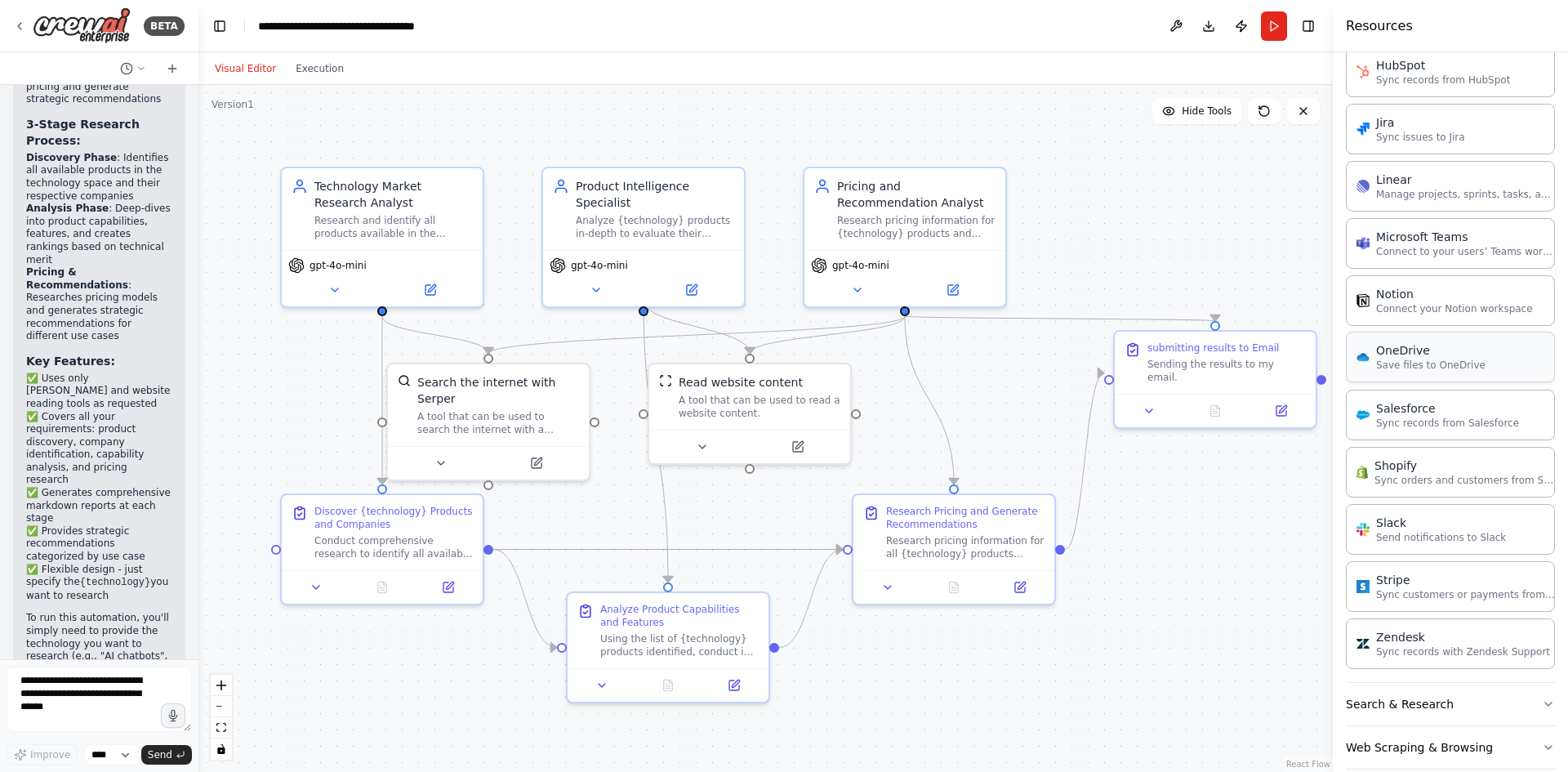
scroll to position [922, 0]
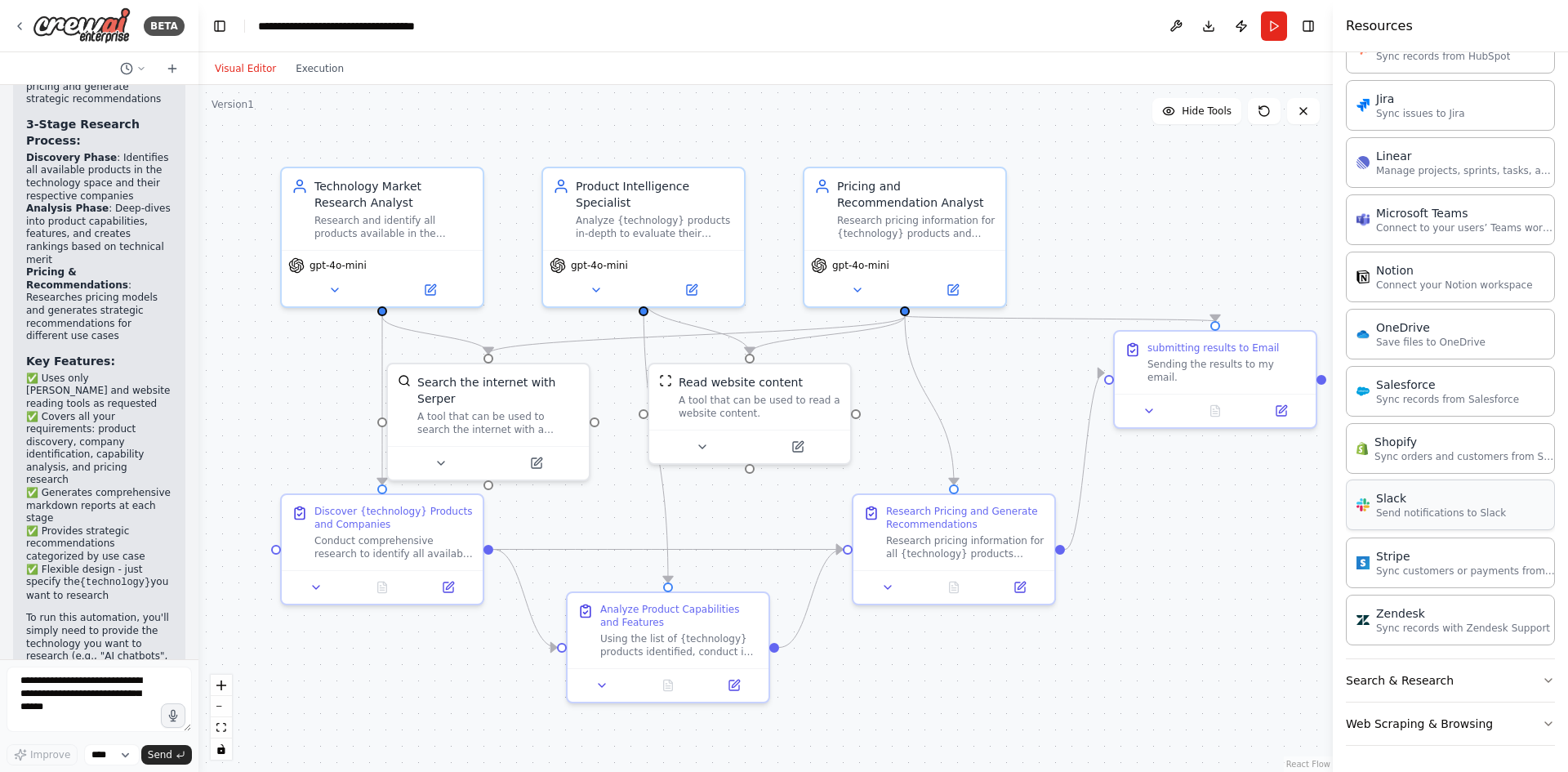
click at [1441, 506] on div "Slack" at bounding box center [1440, 498] width 130 height 17
click at [1478, 506] on div "Slack" at bounding box center [1440, 498] width 130 height 17
click at [1382, 496] on div "Slack" at bounding box center [1440, 498] width 130 height 17
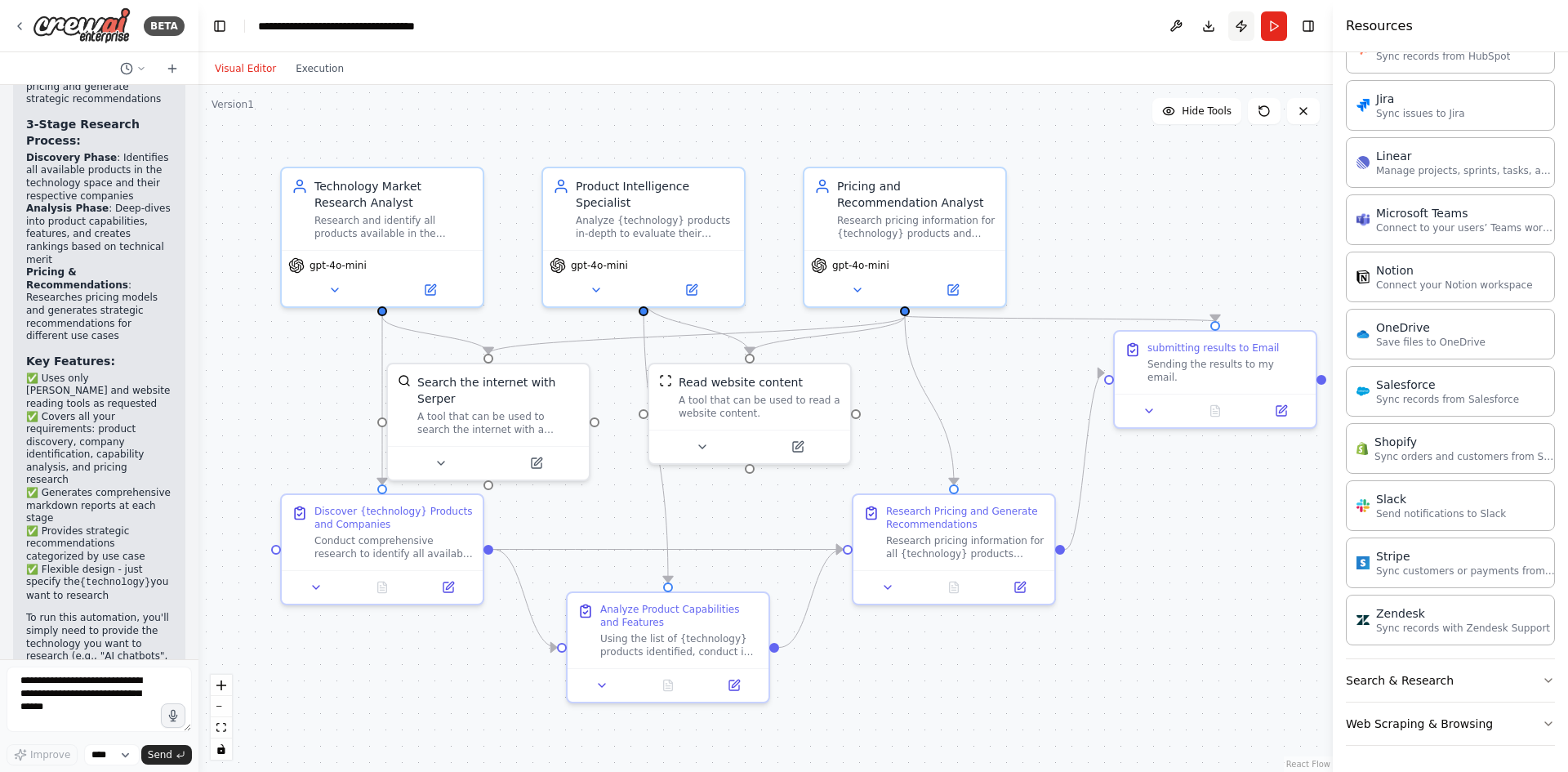
click at [1245, 25] on button "Publish" at bounding box center [1241, 26] width 26 height 30
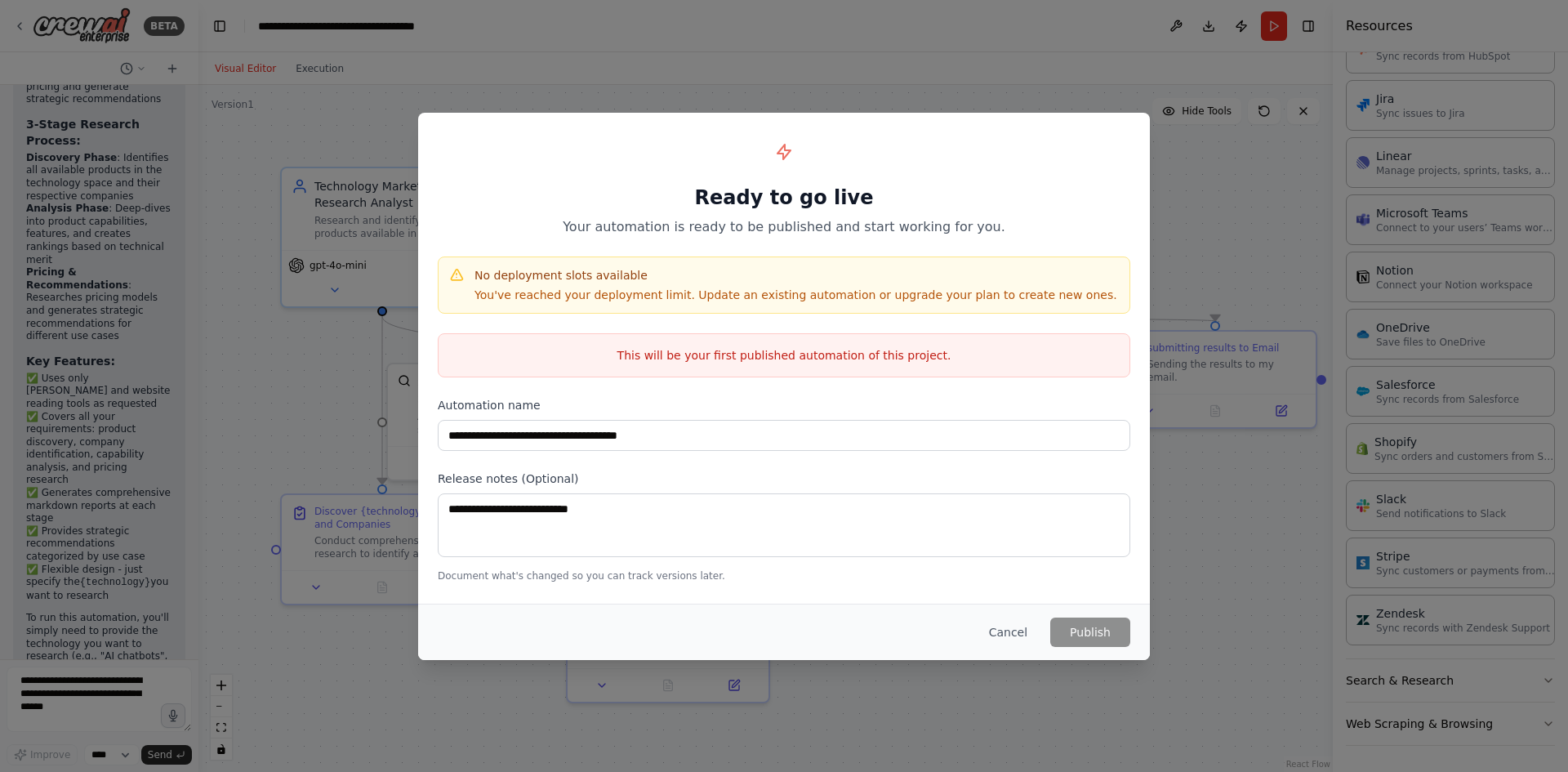
drag, startPoint x: 1016, startPoint y: 637, endPoint x: 1042, endPoint y: 614, distance: 34.7
click at [1019, 636] on button "Cancel" at bounding box center [1008, 632] width 64 height 30
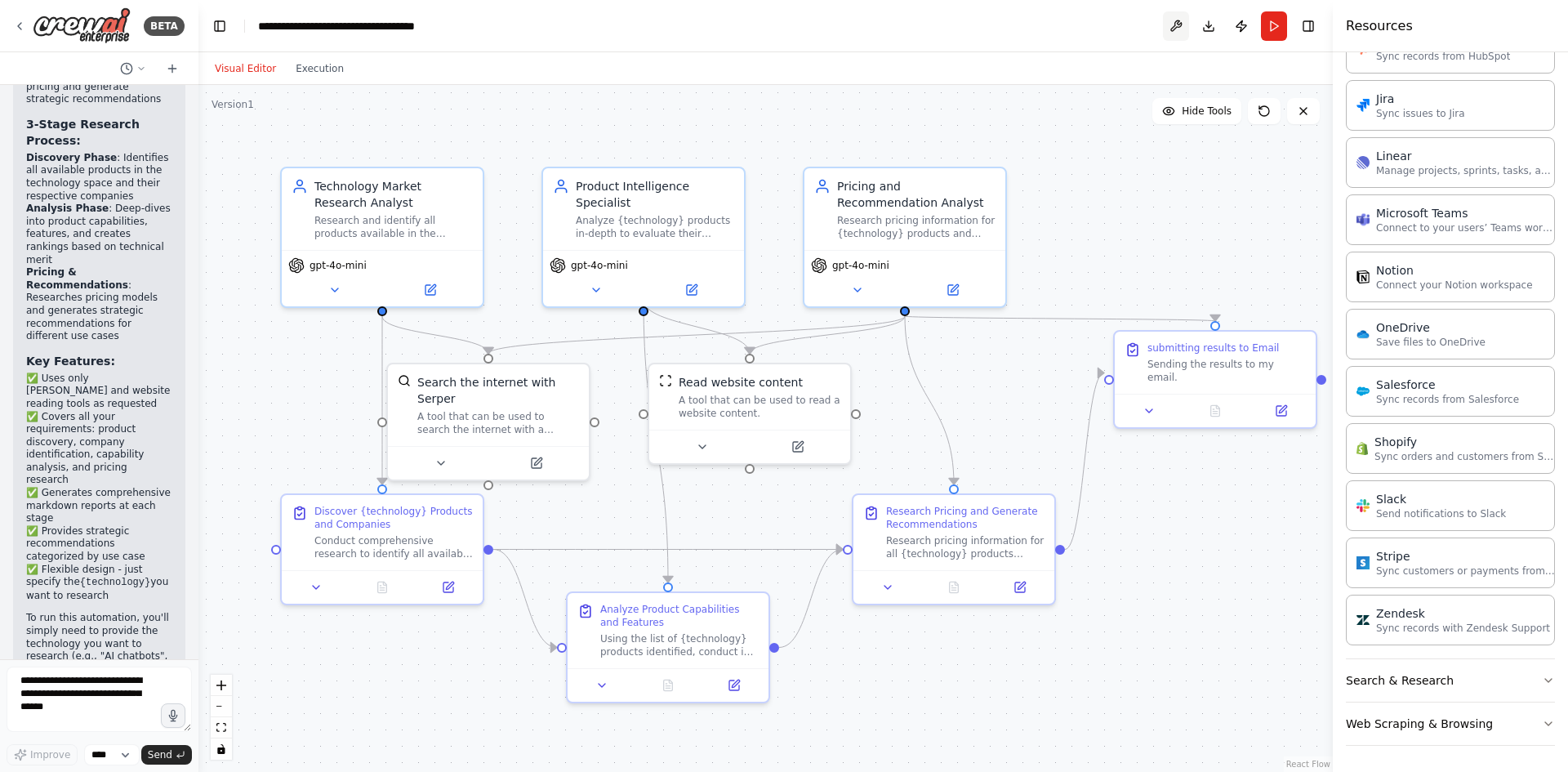
click at [1176, 30] on button at bounding box center [1176, 26] width 26 height 30
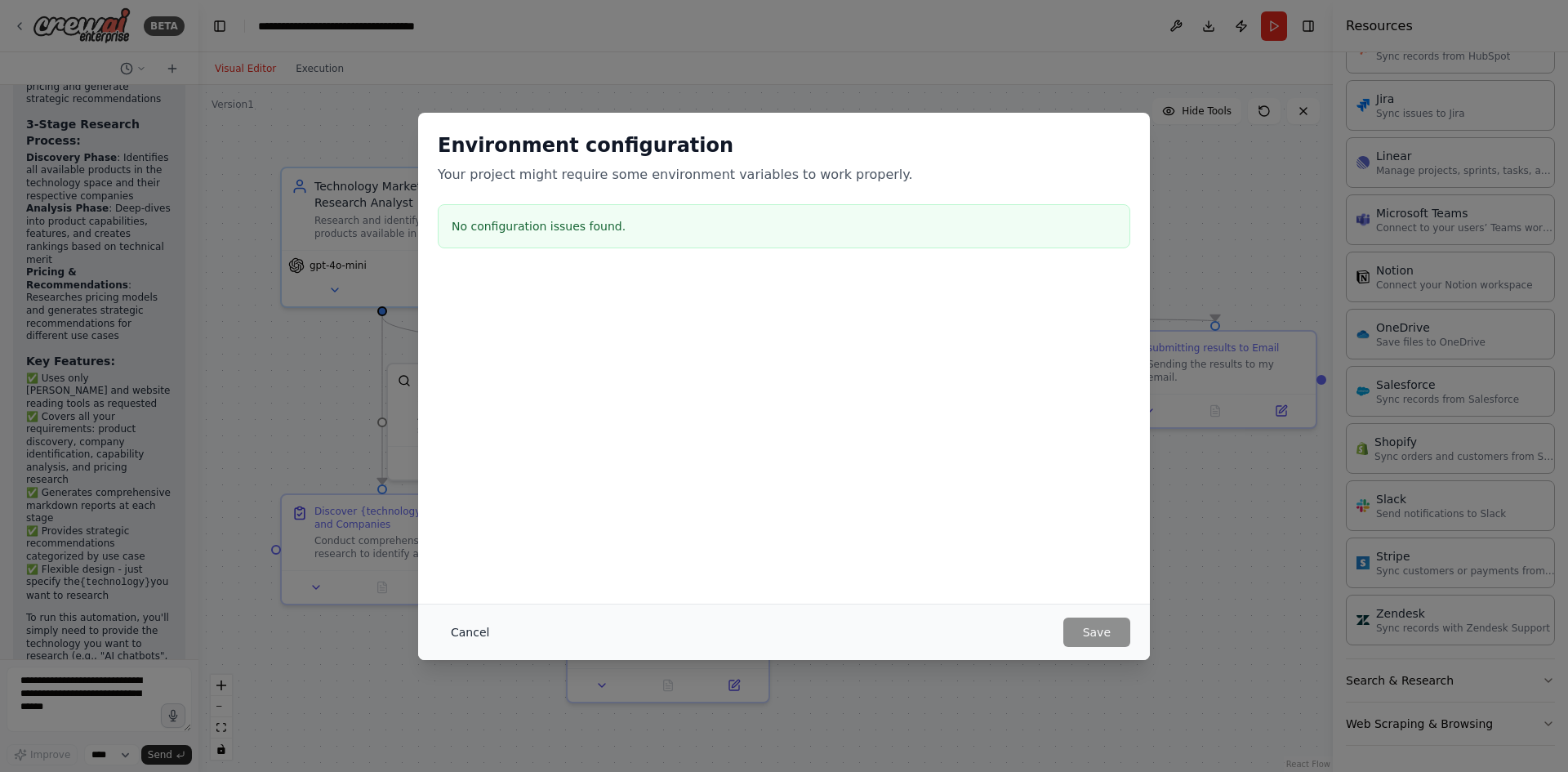
click at [471, 620] on button "Cancel" at bounding box center [470, 632] width 64 height 30
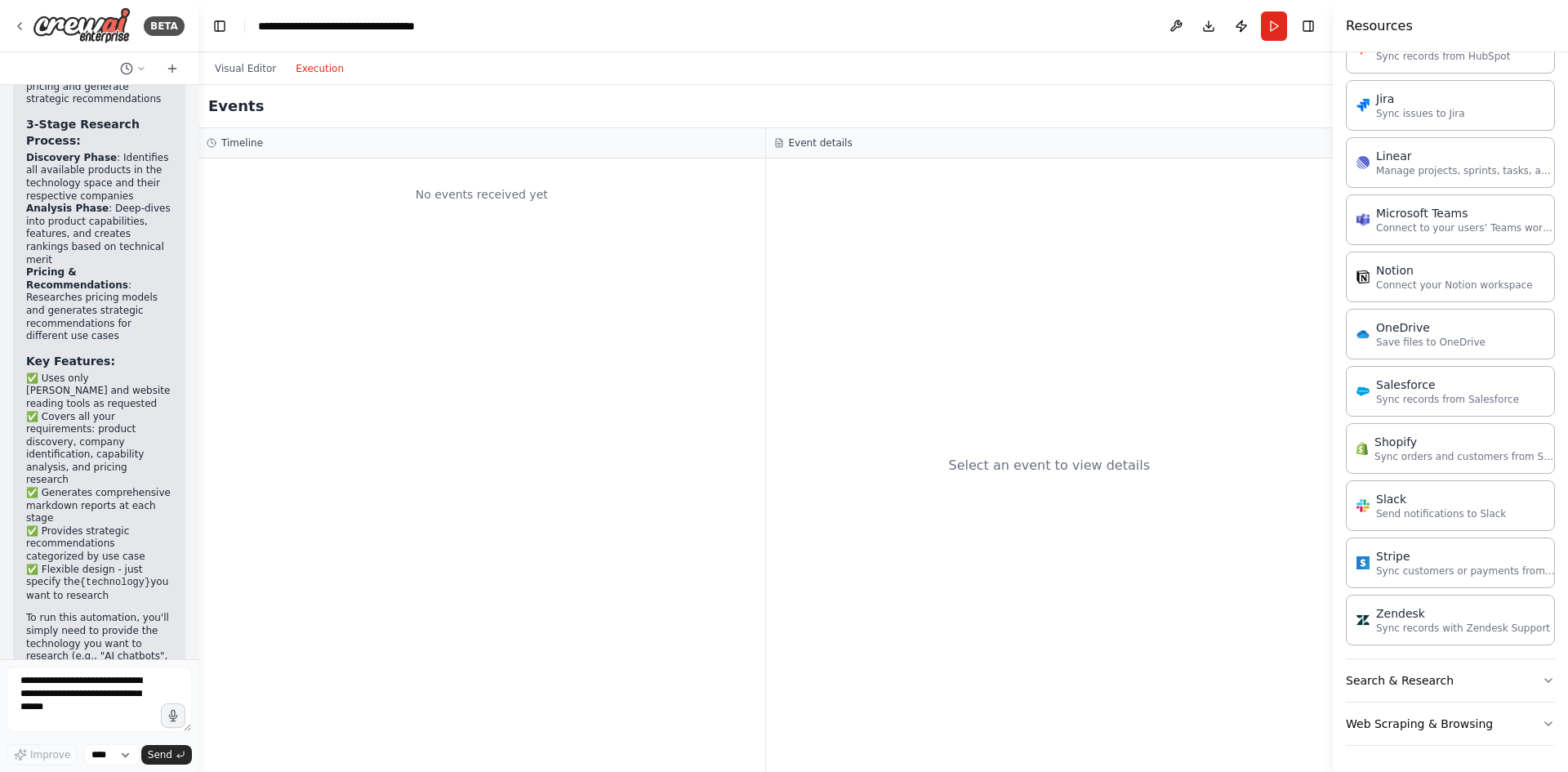
click at [301, 62] on button "Execution" at bounding box center [320, 69] width 68 height 20
click at [252, 66] on button "Visual Editor" at bounding box center [245, 69] width 81 height 20
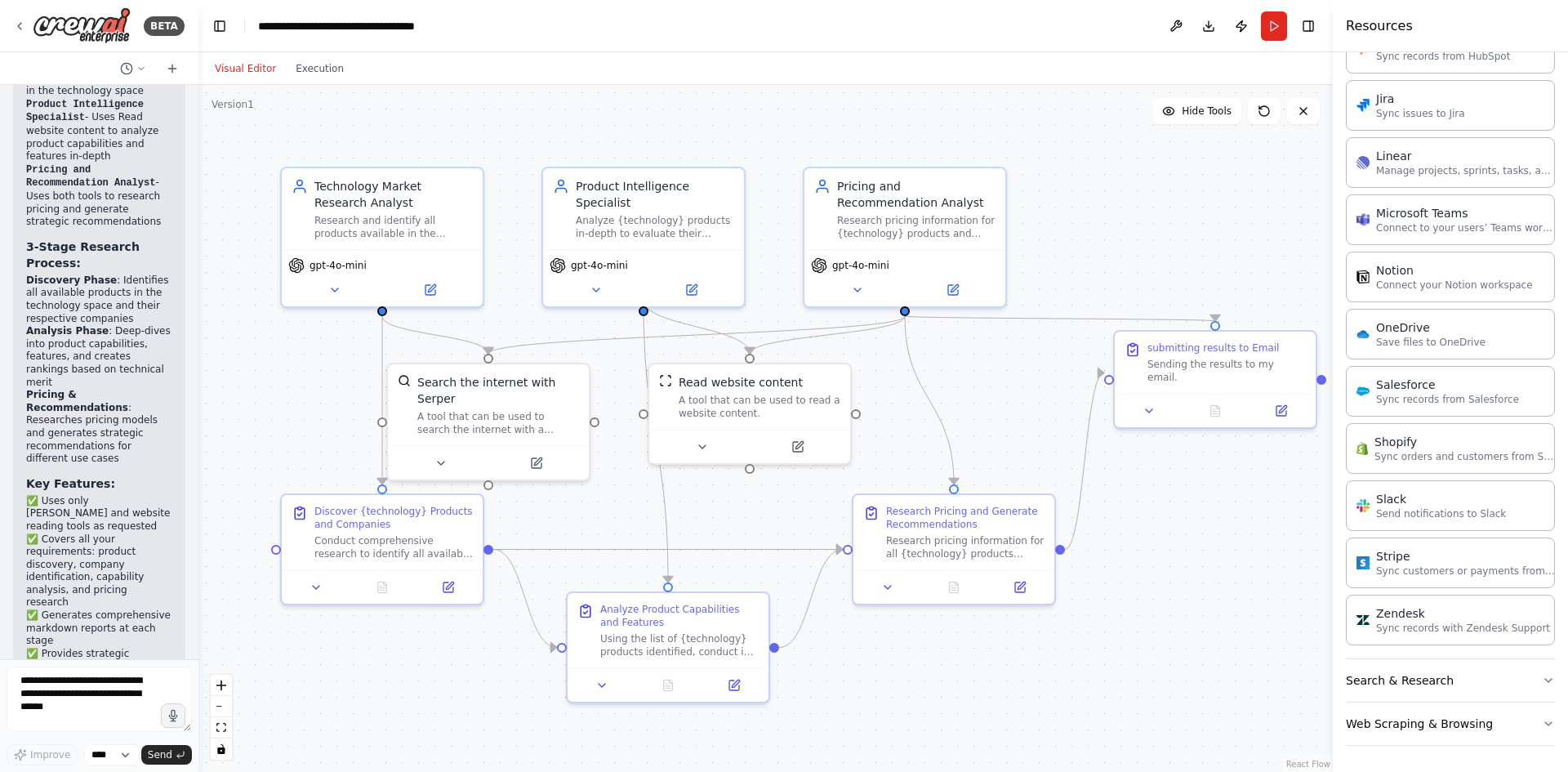
scroll to position [1841, 0]
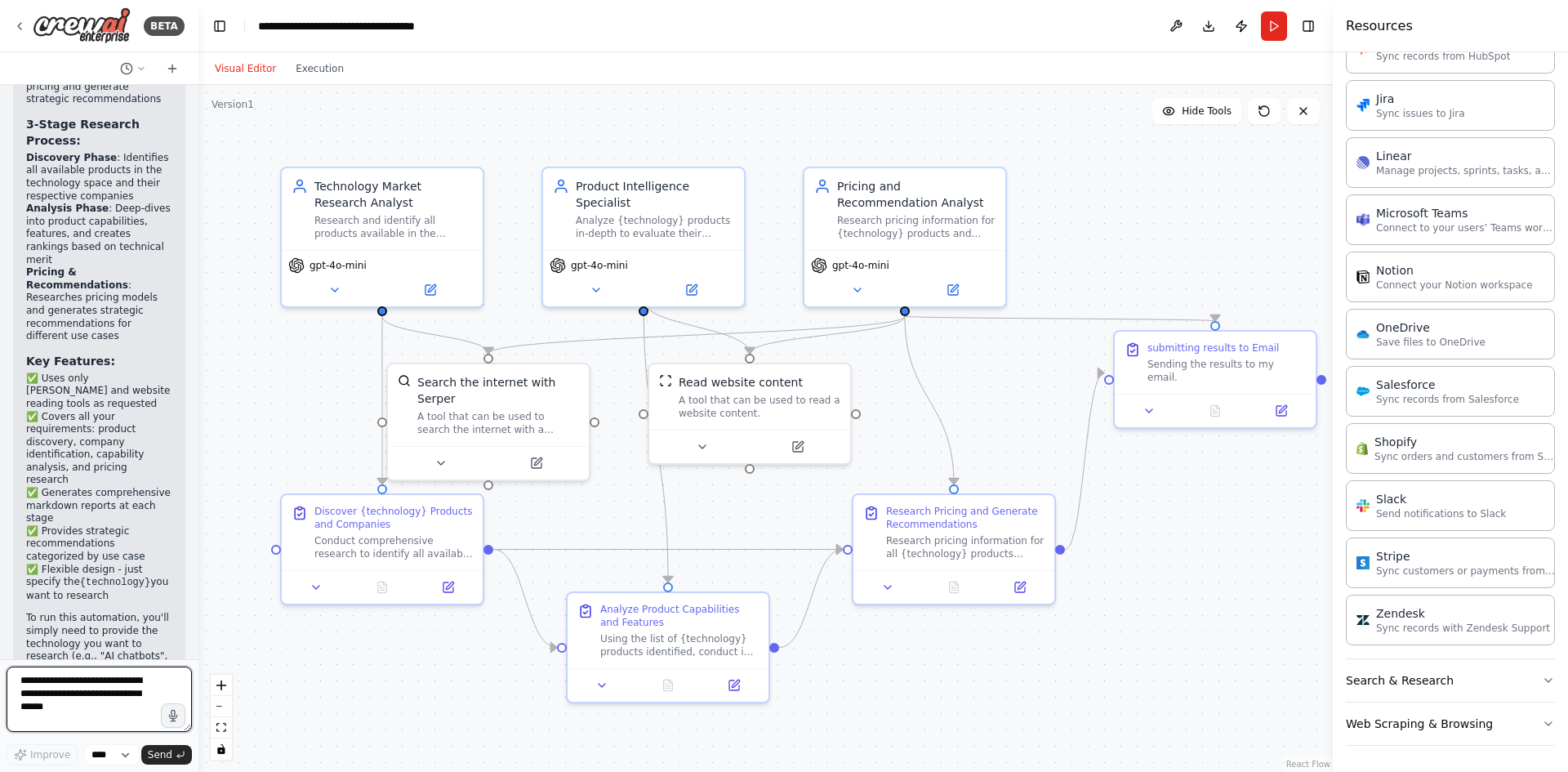
click at [110, 696] on textarea at bounding box center [99, 699] width 185 height 65
click at [33, 682] on textarea at bounding box center [99, 699] width 185 height 65
click at [1441, 170] on p "Manage projects, sprints, tasks, and bug tracking in Linear" at bounding box center [1465, 170] width 180 height 13
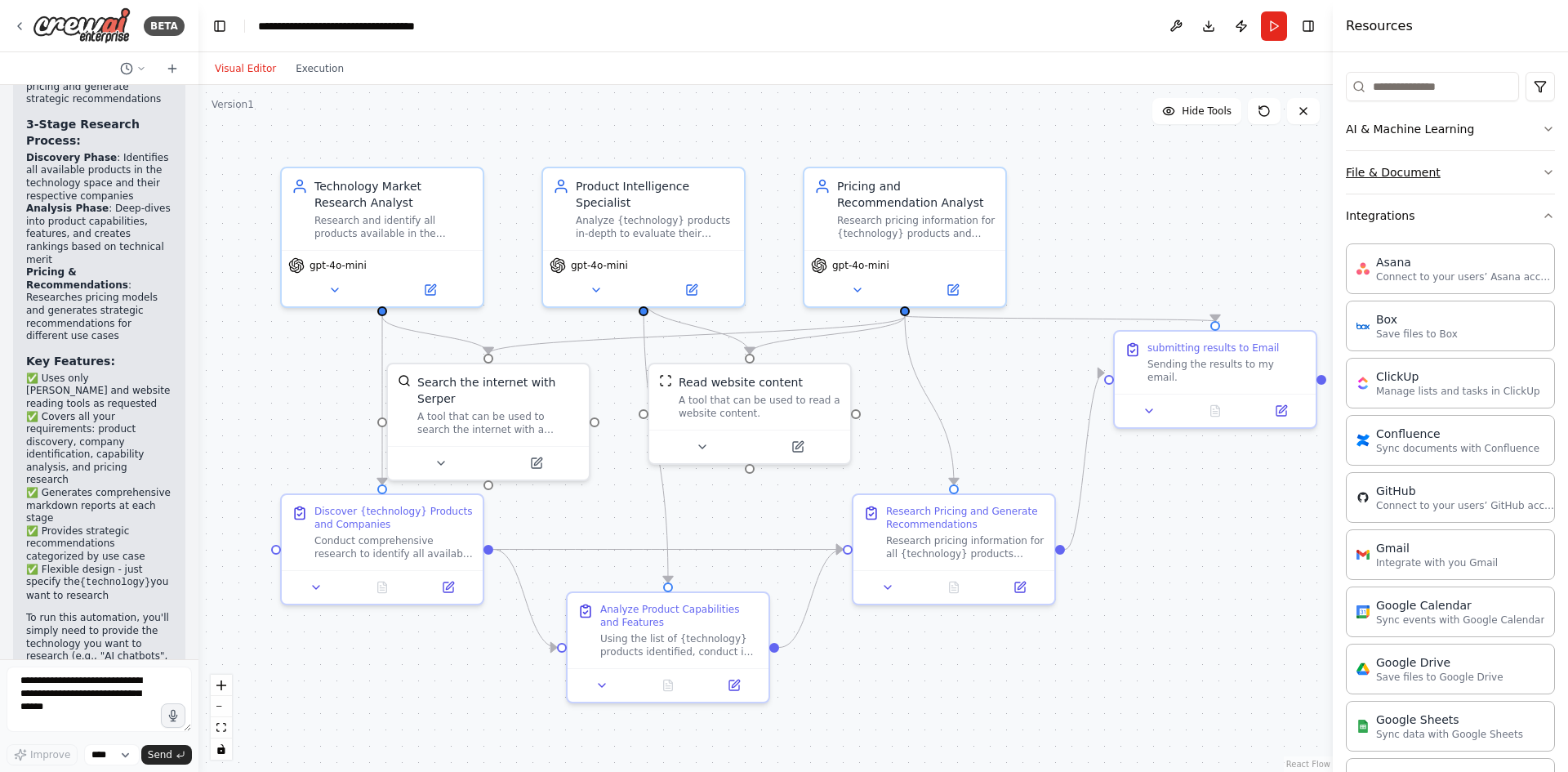
scroll to position [0, 0]
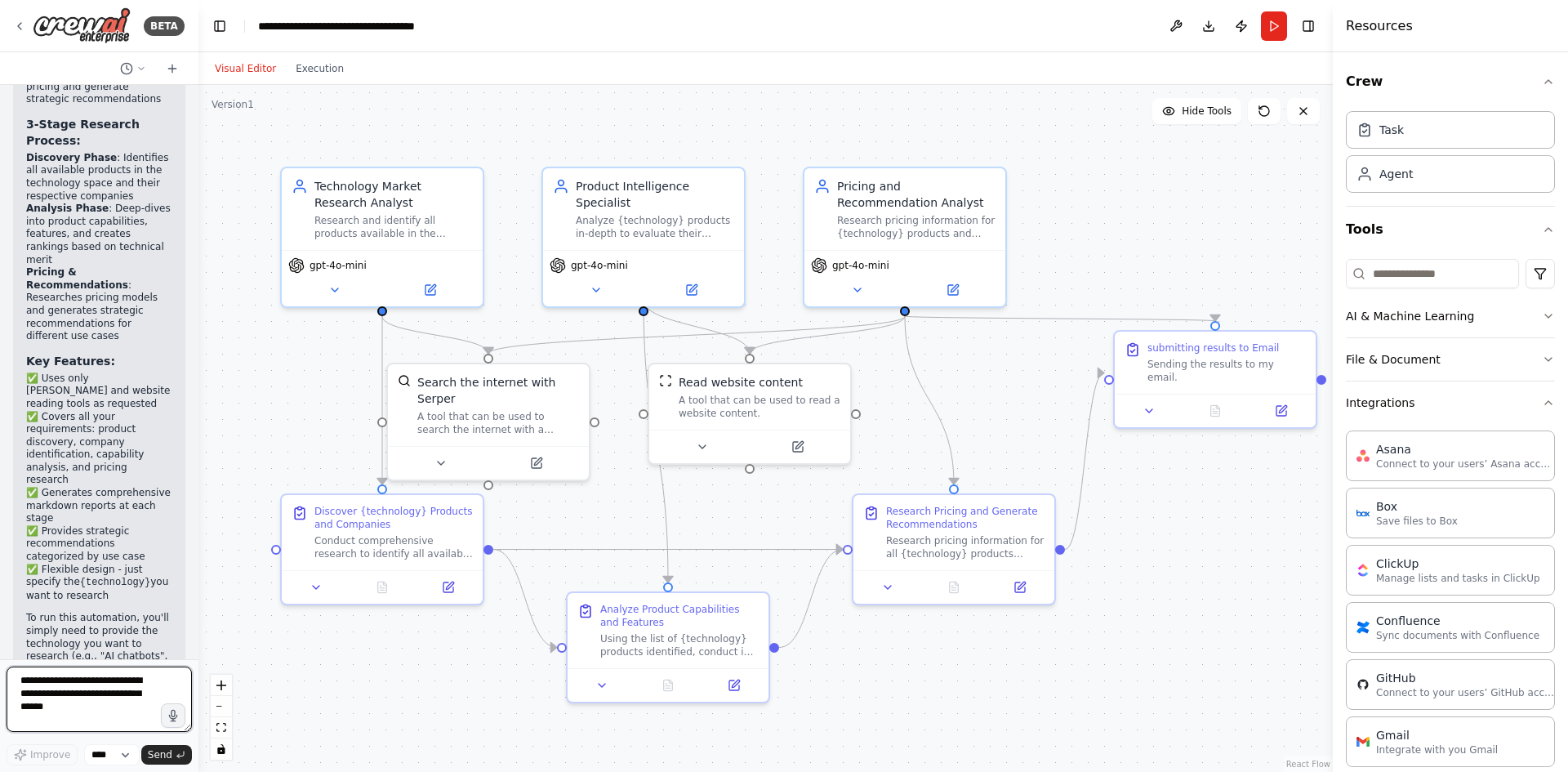
click at [43, 684] on textarea at bounding box center [99, 699] width 185 height 65
click at [64, 699] on textarea "**********" at bounding box center [99, 699] width 185 height 65
type textarea "**********"
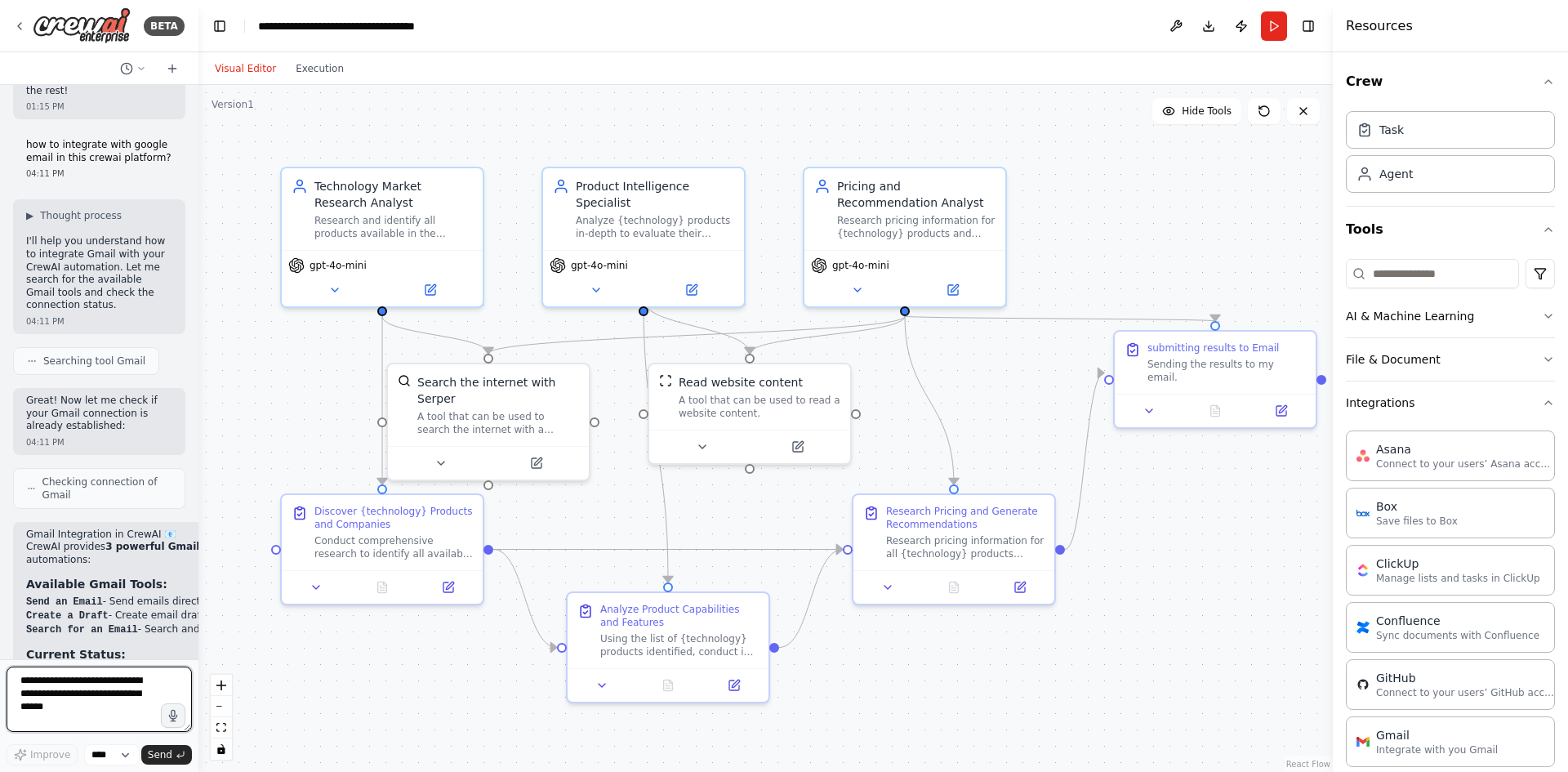
scroll to position [2785, 0]
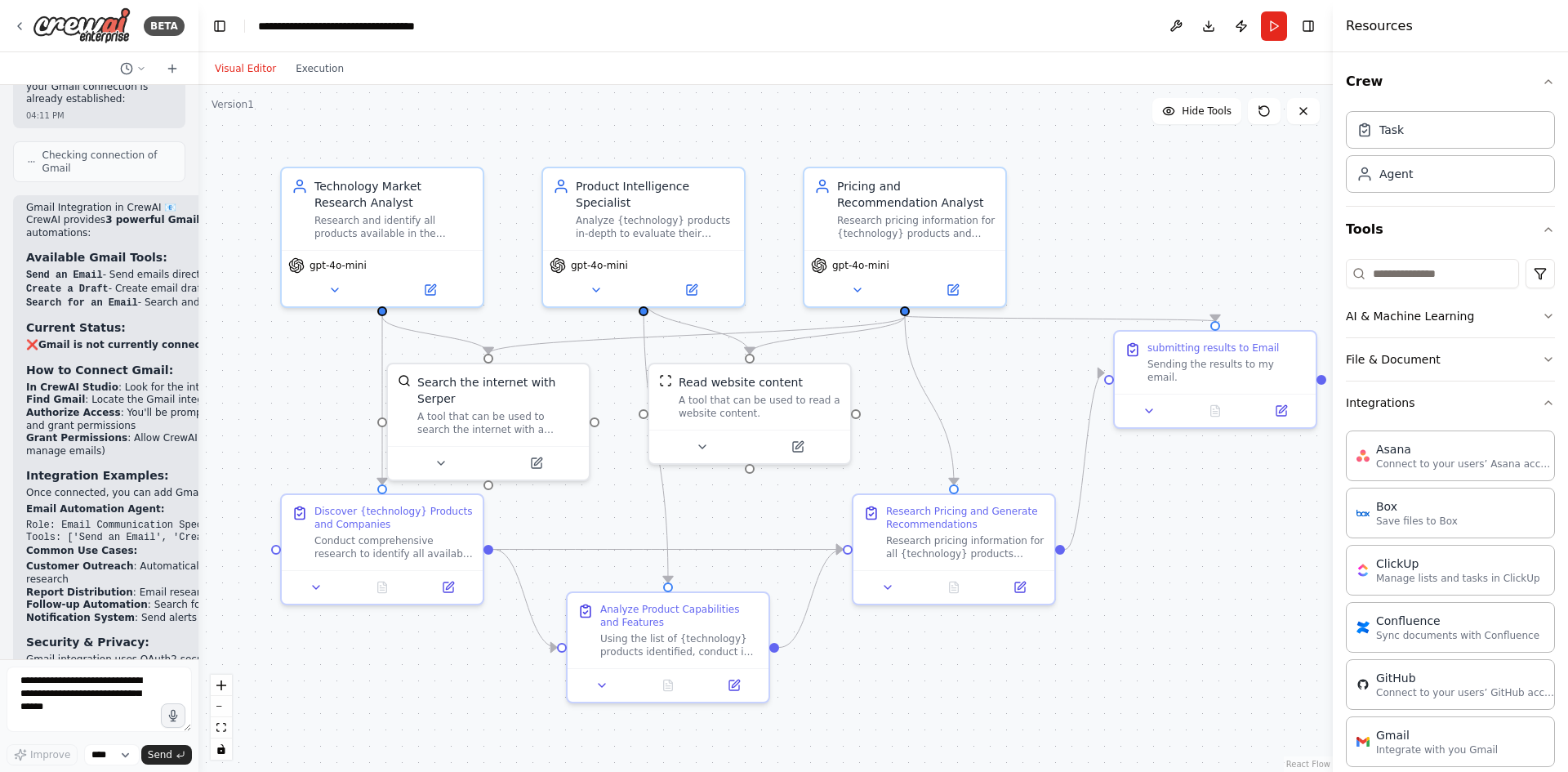
click at [75, 321] on strong "Current Status:" at bounding box center [76, 327] width 100 height 13
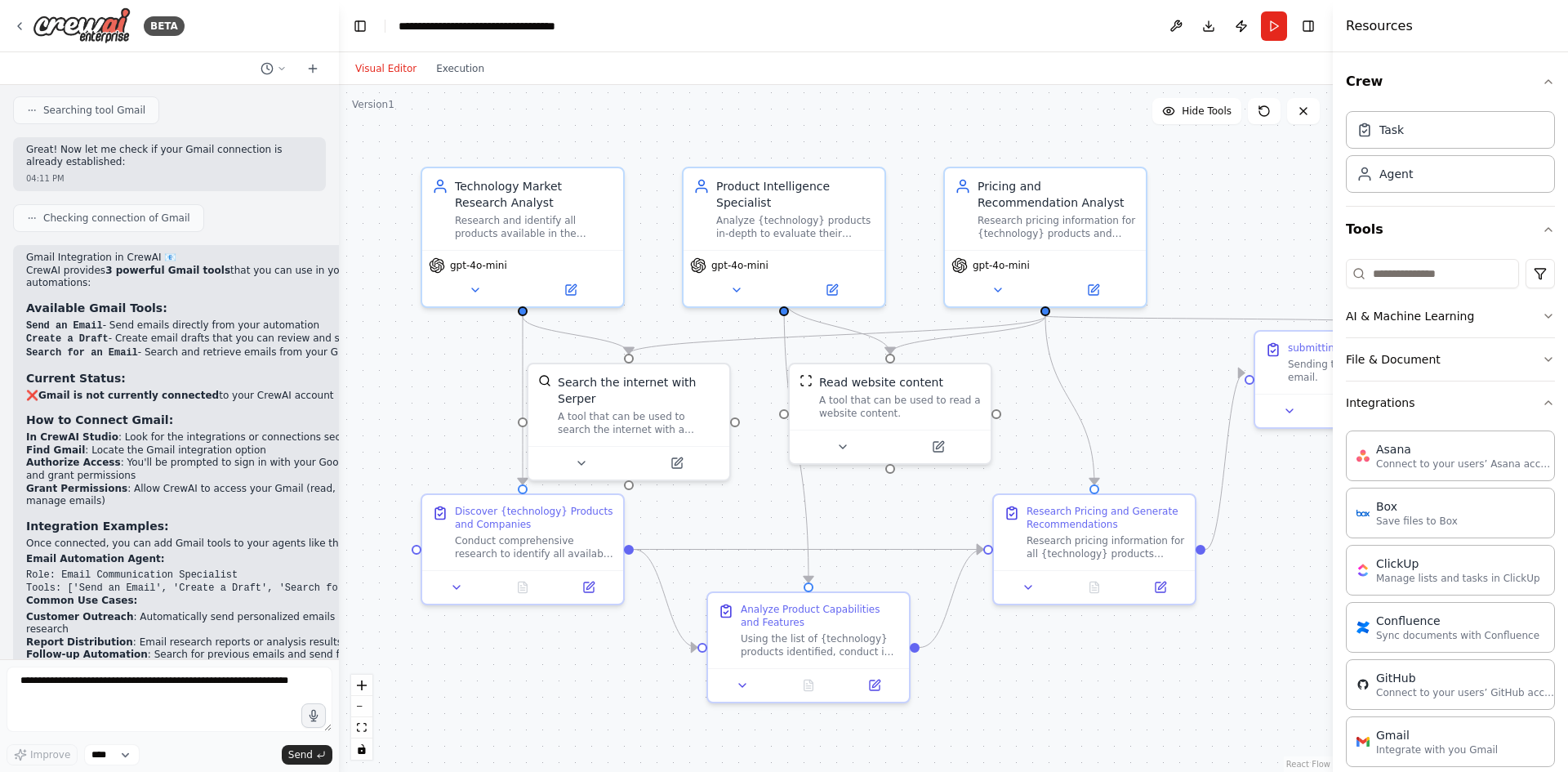
scroll to position [1685, 0]
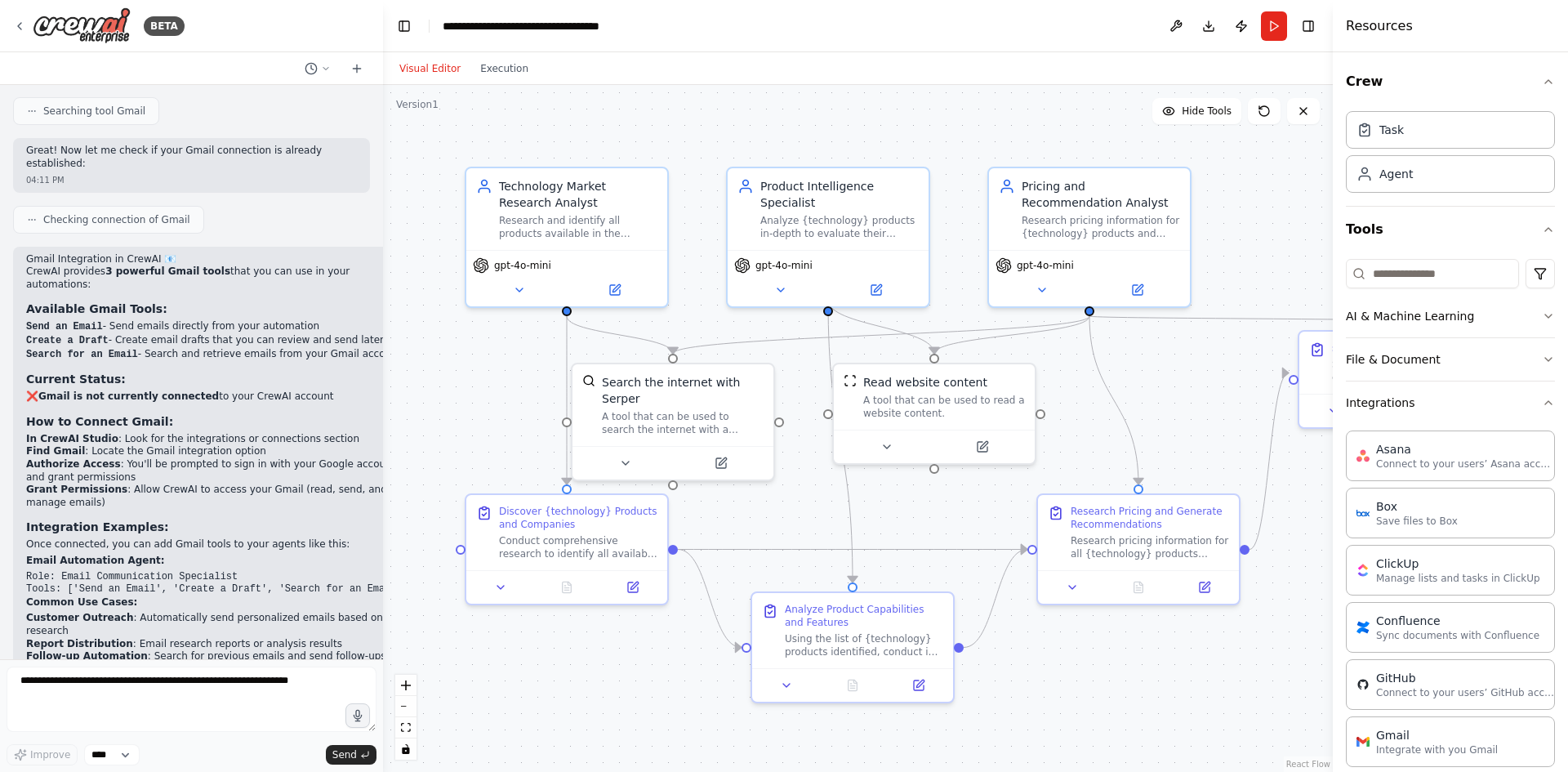
drag, startPoint x: 196, startPoint y: 300, endPoint x: 383, endPoint y: 296, distance: 187.0
click at [383, 296] on div "BETA I want to research all of the product available for a specific technology.…" at bounding box center [784, 386] width 1568 height 772
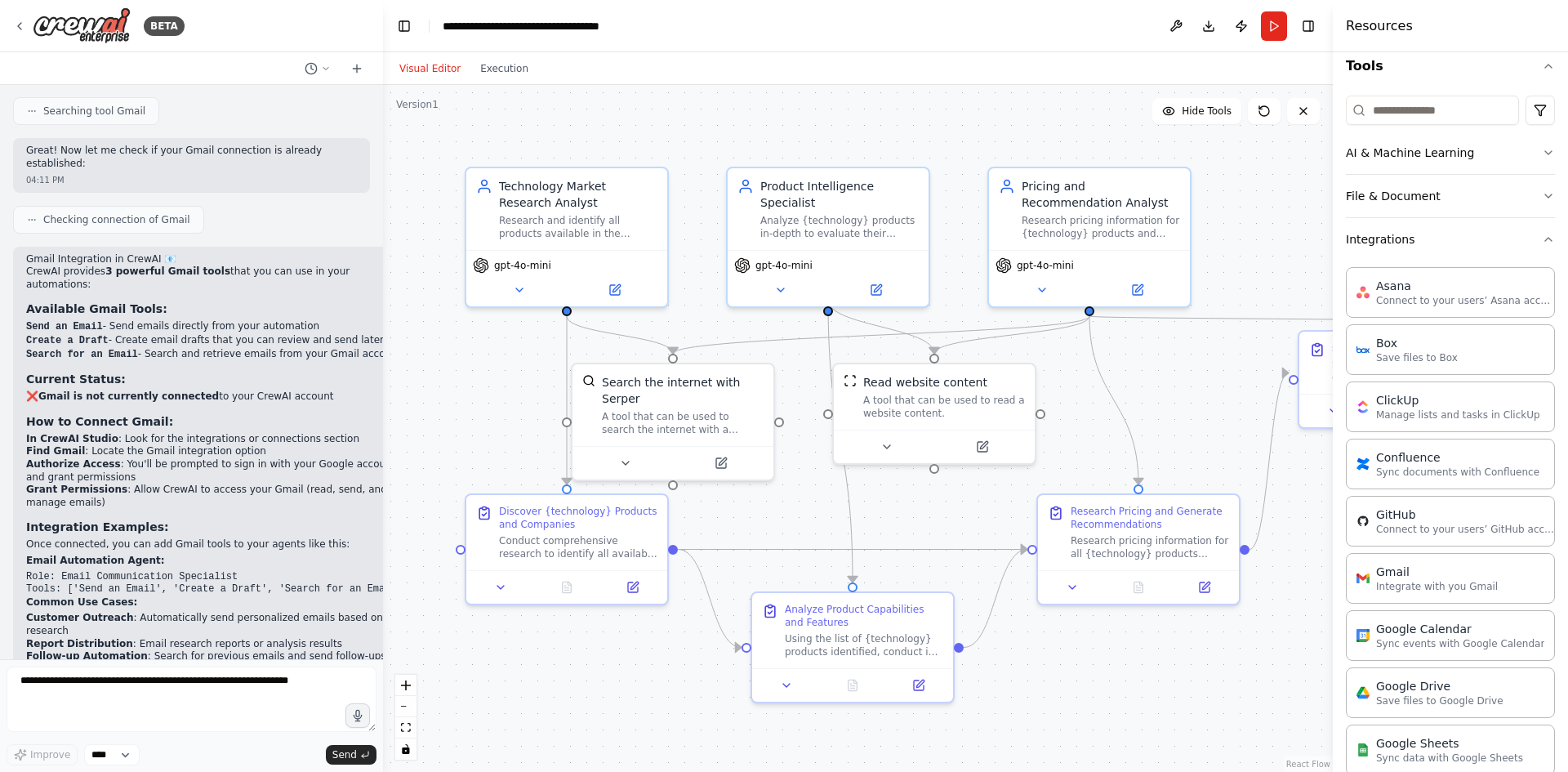
scroll to position [245, 0]
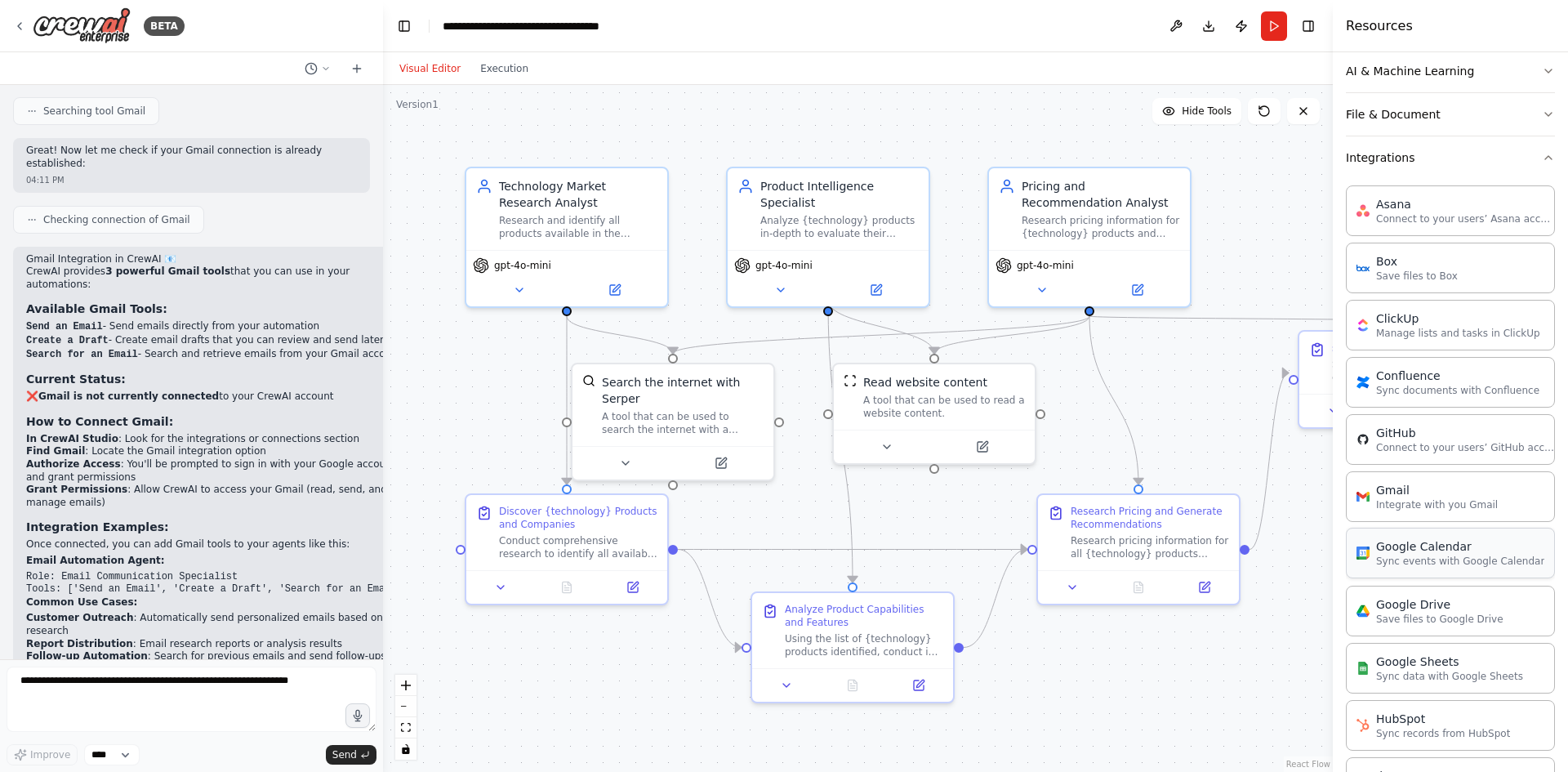
click at [1433, 562] on p "Sync events with Google Calendar" at bounding box center [1460, 561] width 169 height 13
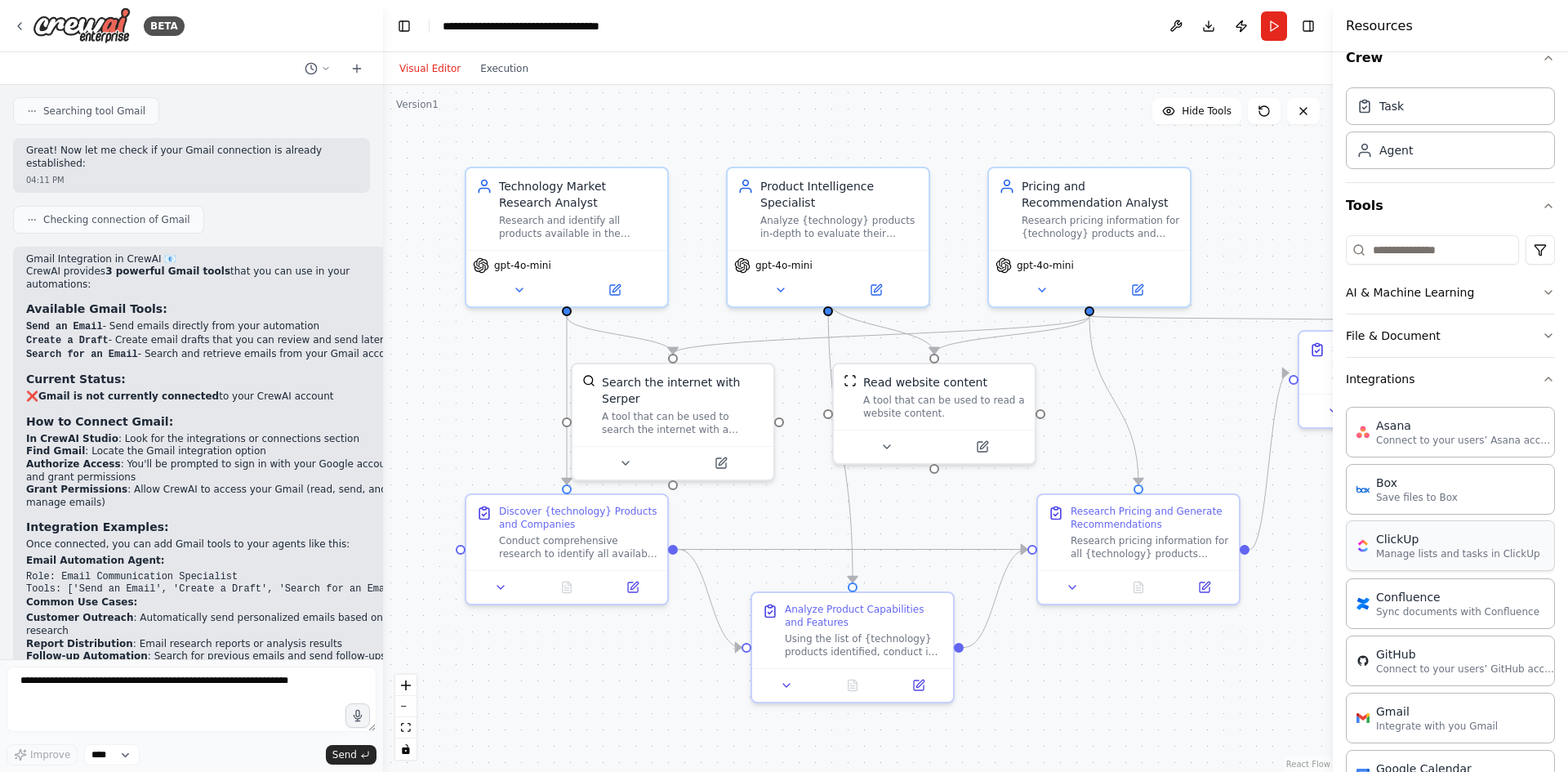
scroll to position [0, 0]
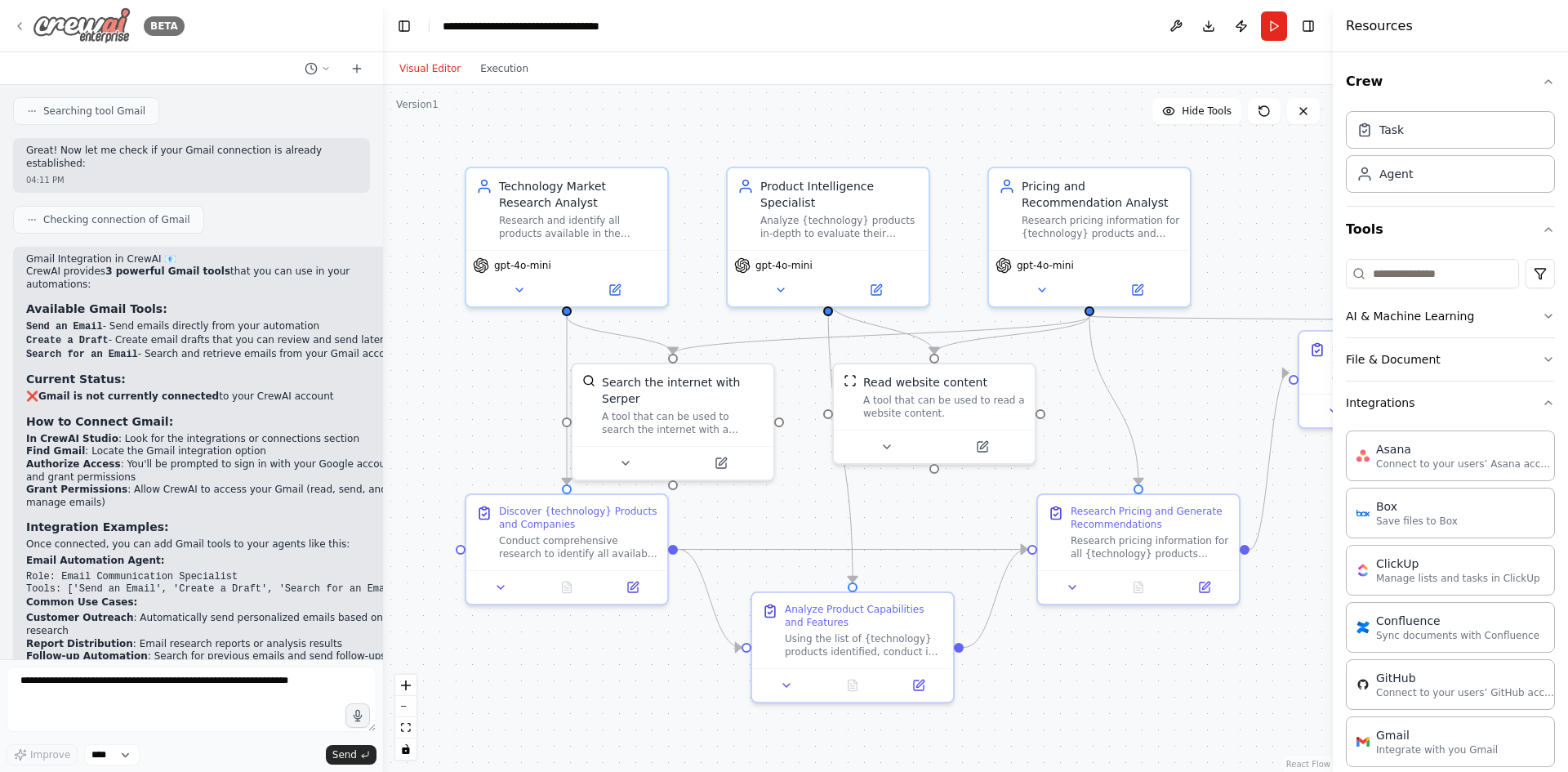
click at [21, 25] on icon at bounding box center [19, 26] width 13 height 13
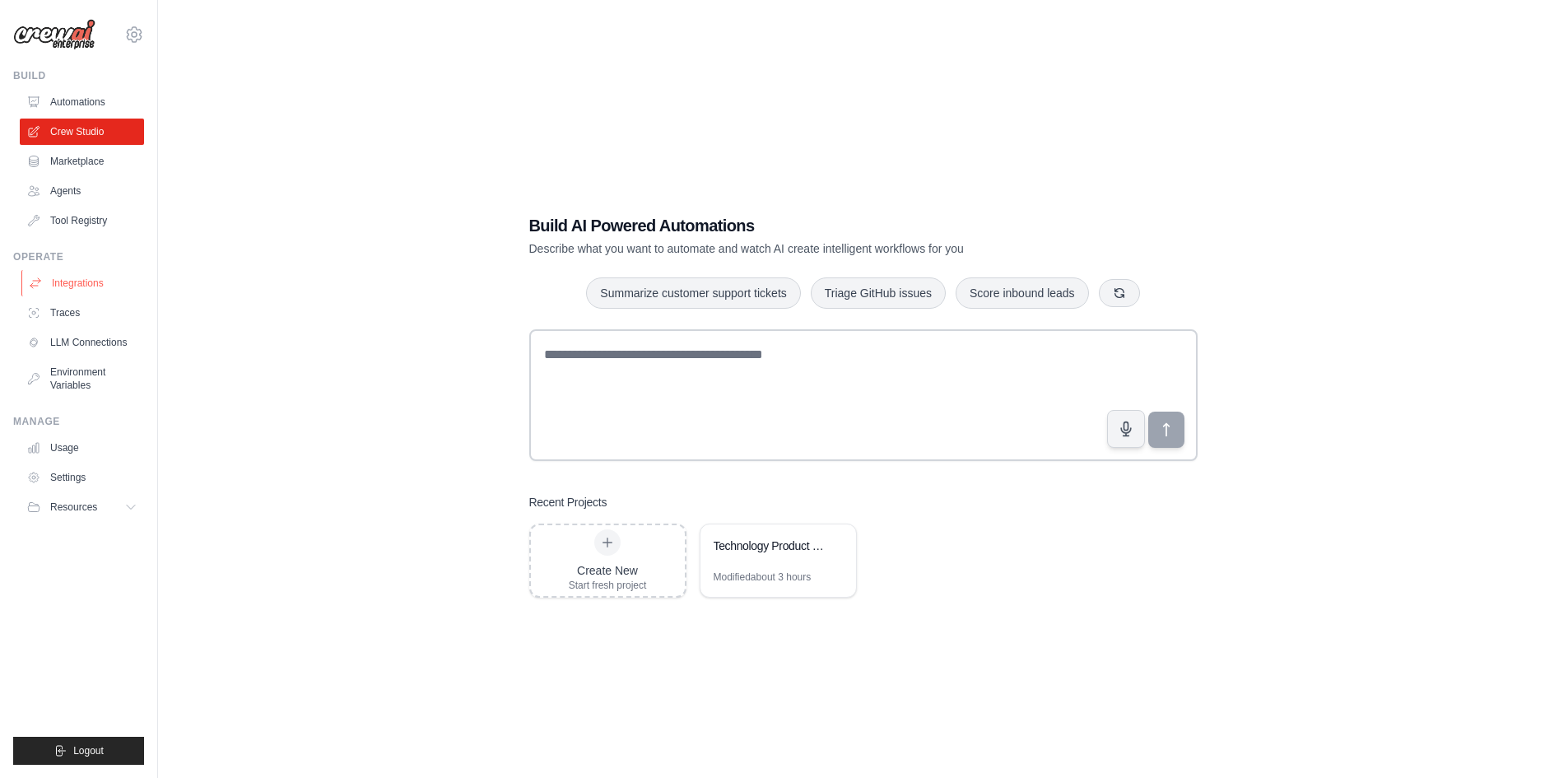
click at [72, 286] on link "Integrations" at bounding box center [83, 283] width 124 height 26
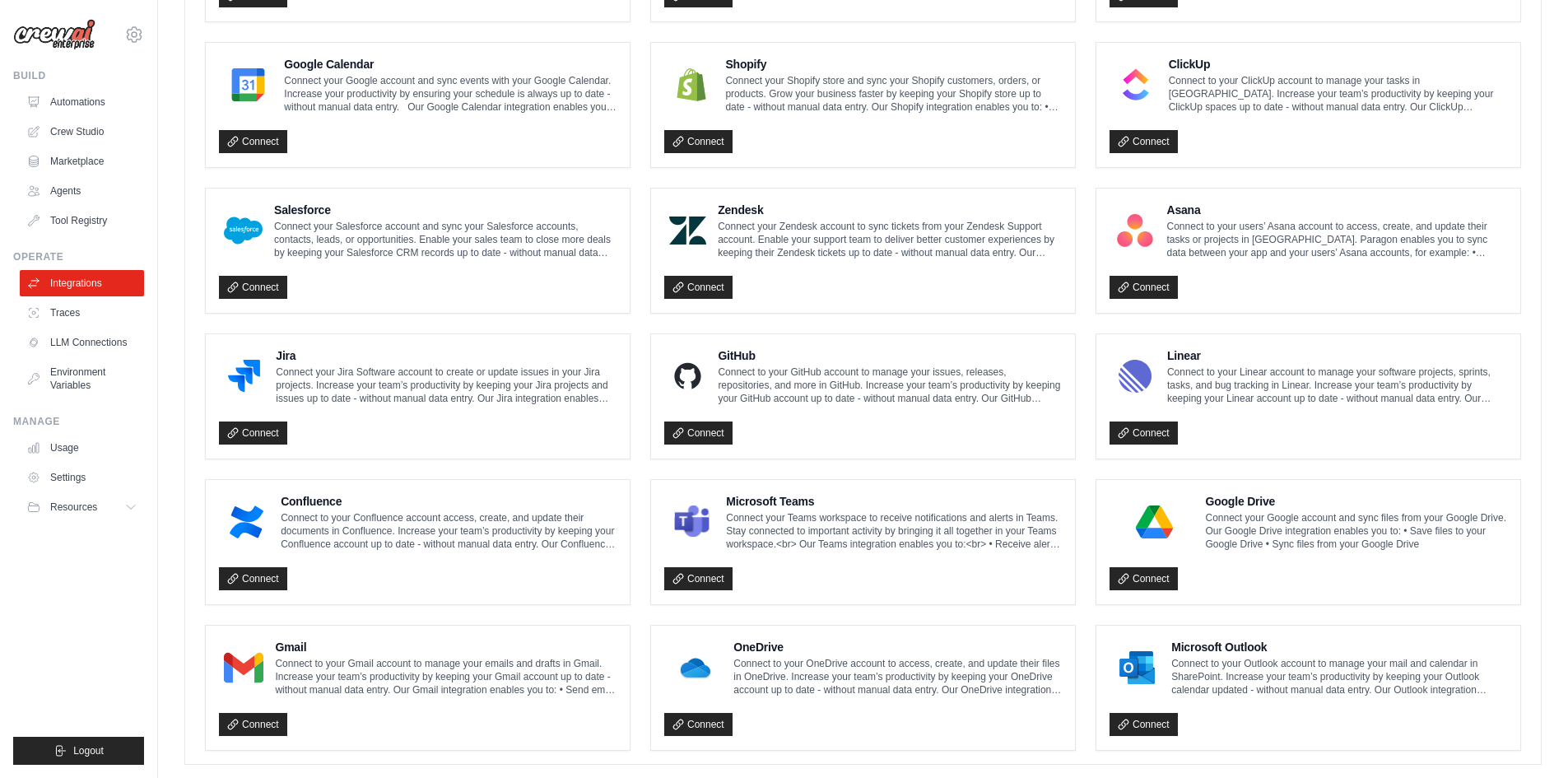
scroll to position [763, 0]
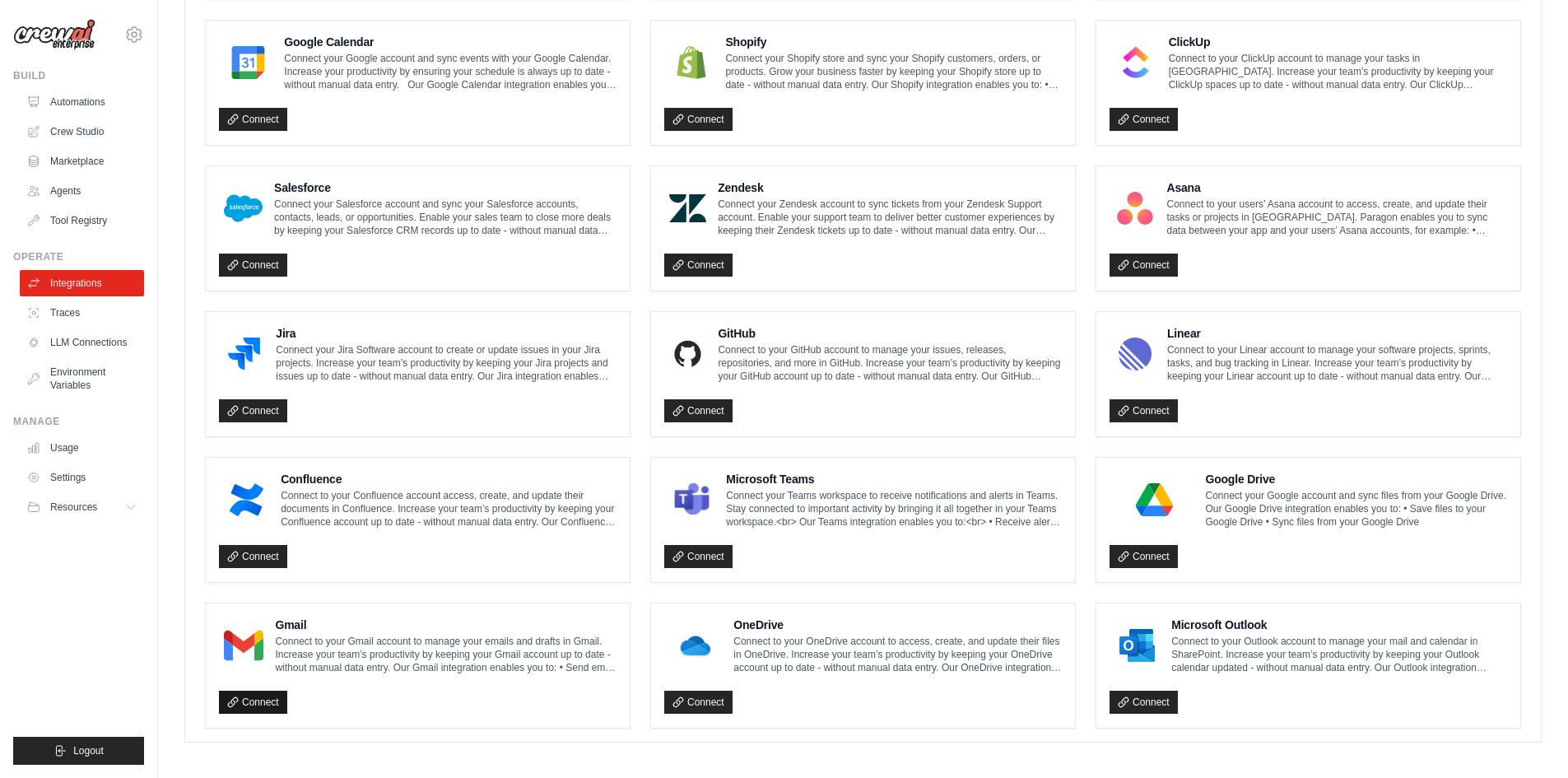
click at [262, 697] on link "Connect" at bounding box center [253, 702] width 68 height 23
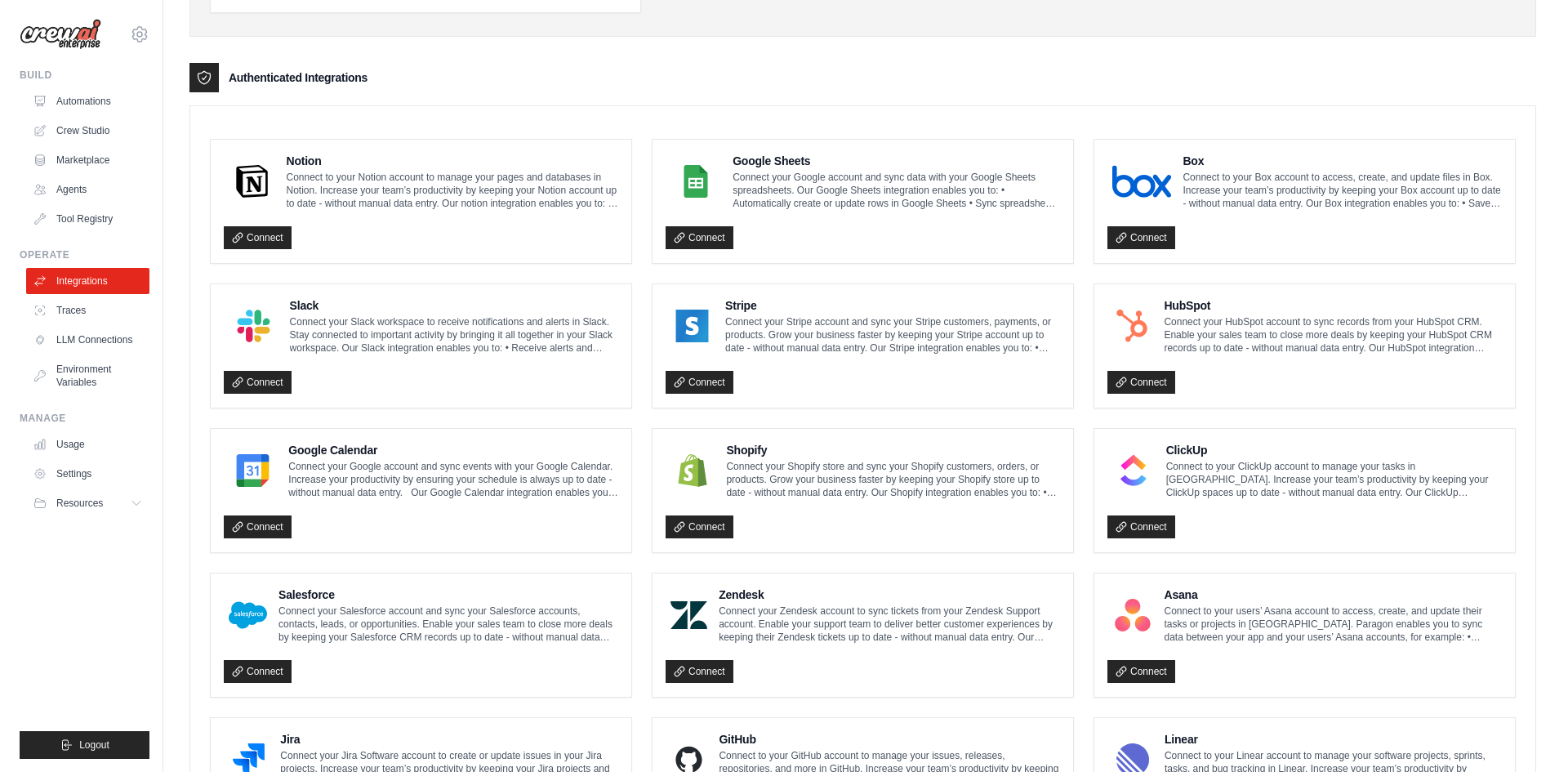
scroll to position [0, 0]
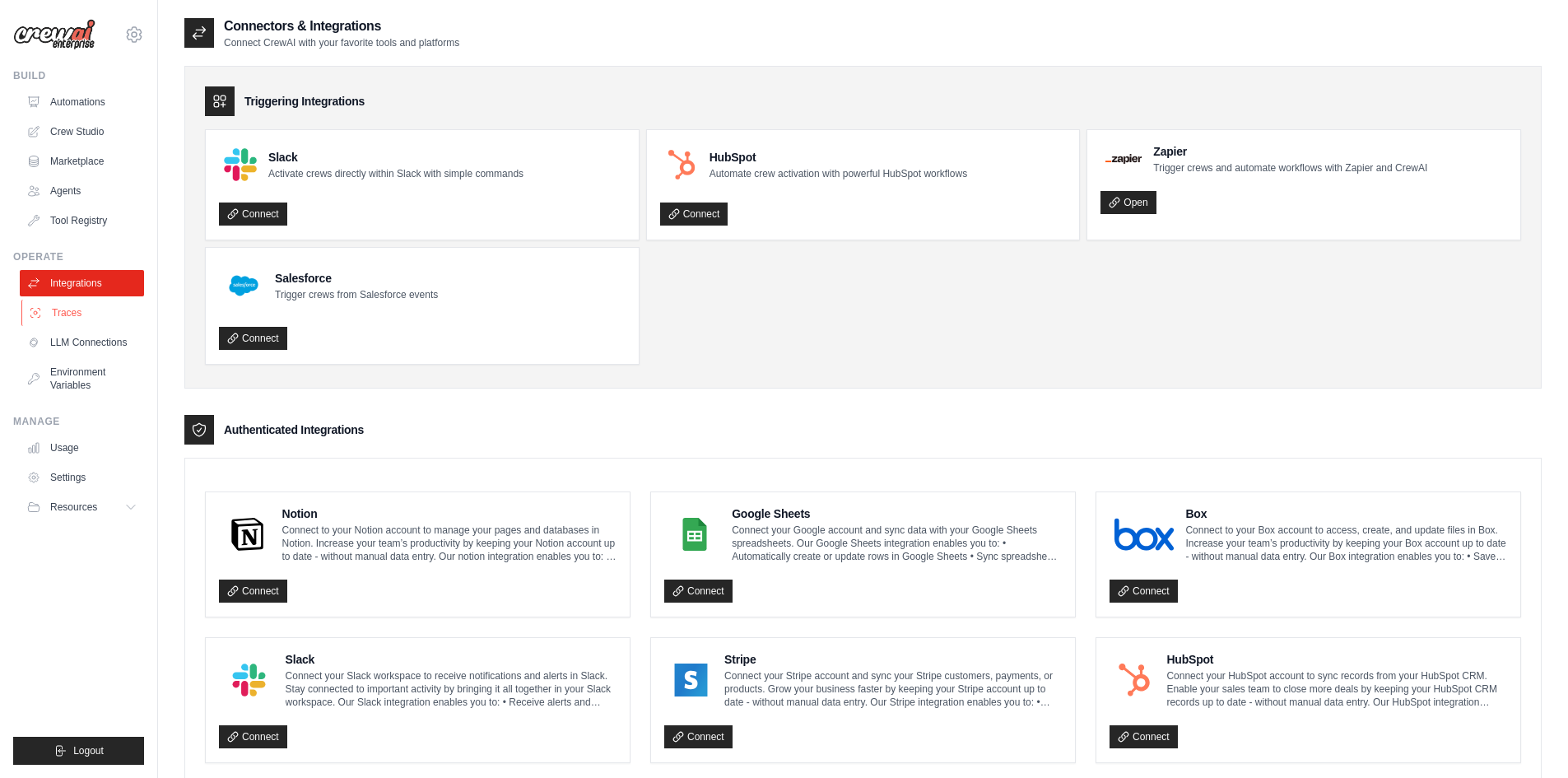
click at [91, 314] on link "Traces" at bounding box center [83, 313] width 124 height 26
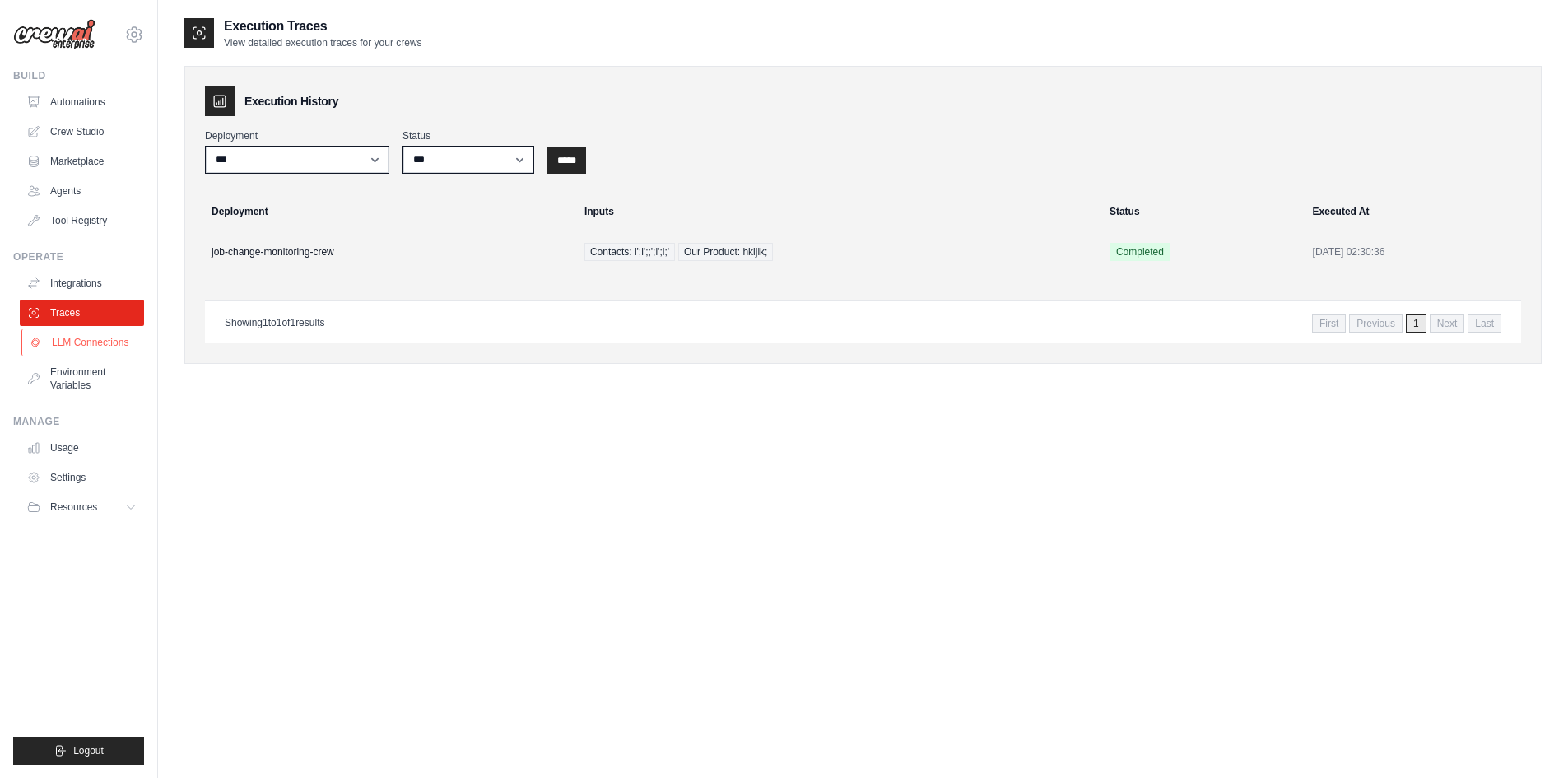
click at [90, 347] on link "LLM Connections" at bounding box center [83, 343] width 124 height 26
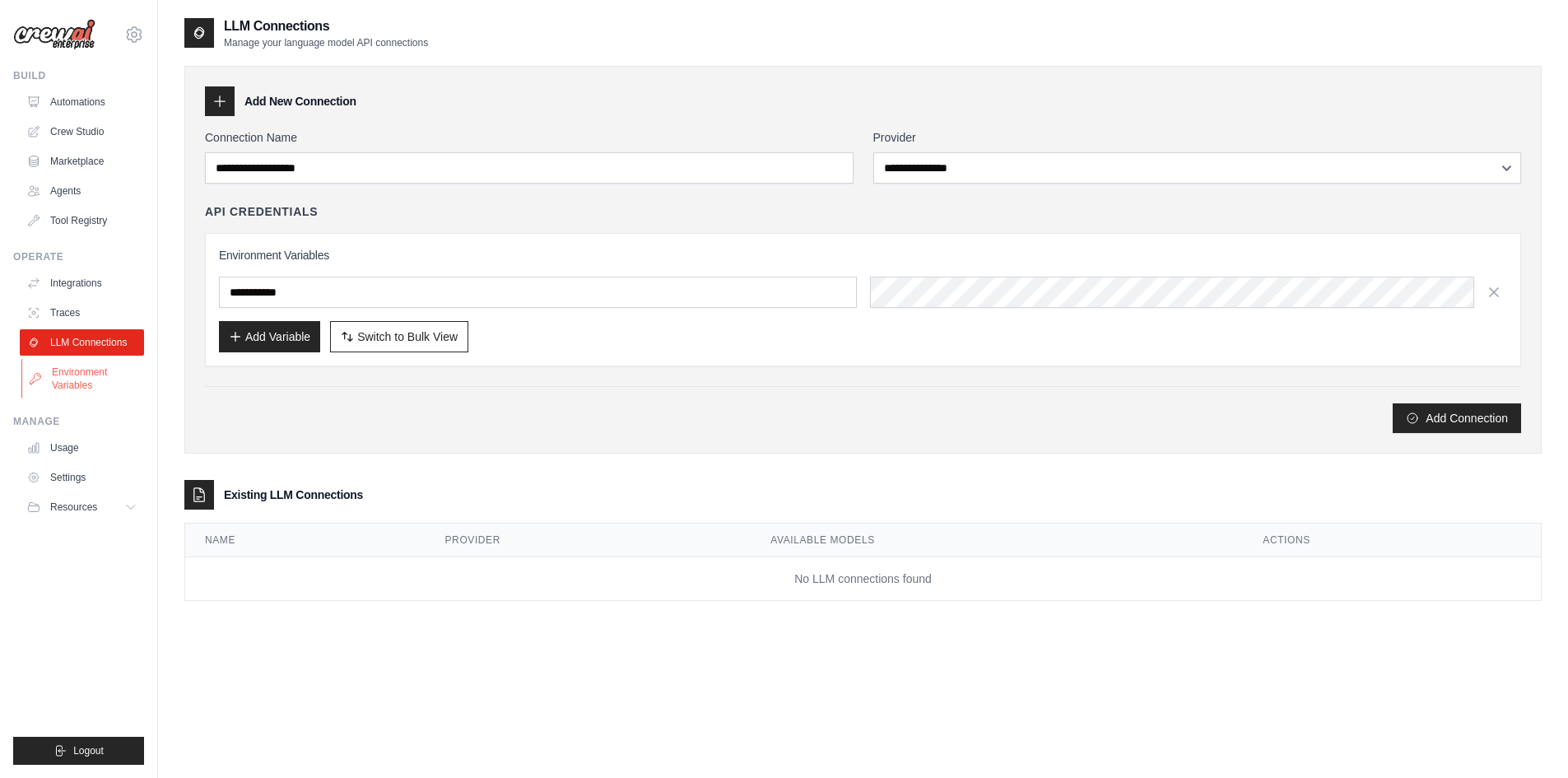
click at [88, 371] on link "Environment Variables" at bounding box center [83, 378] width 124 height 39
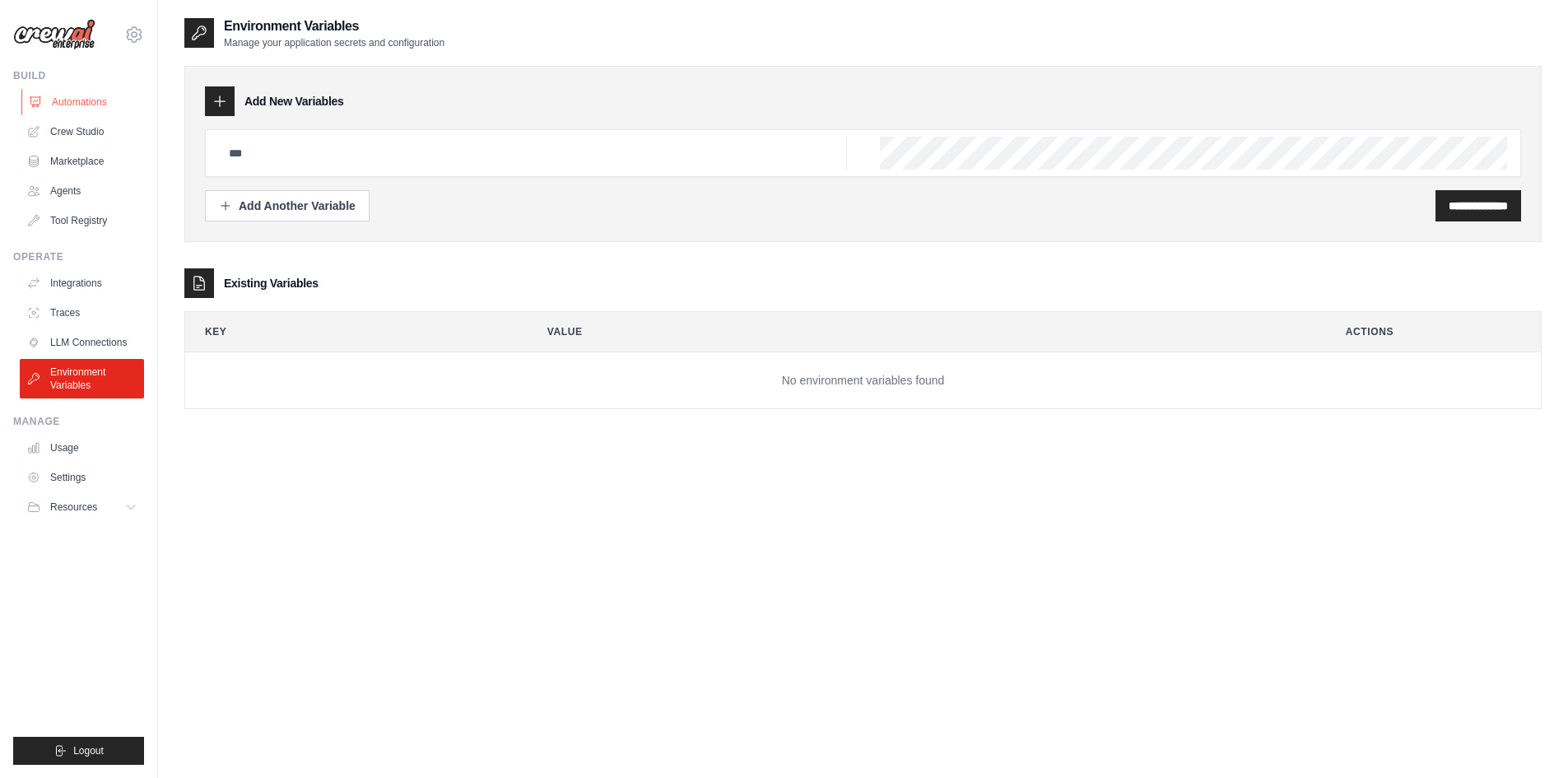
click at [78, 95] on link "Automations" at bounding box center [83, 102] width 124 height 26
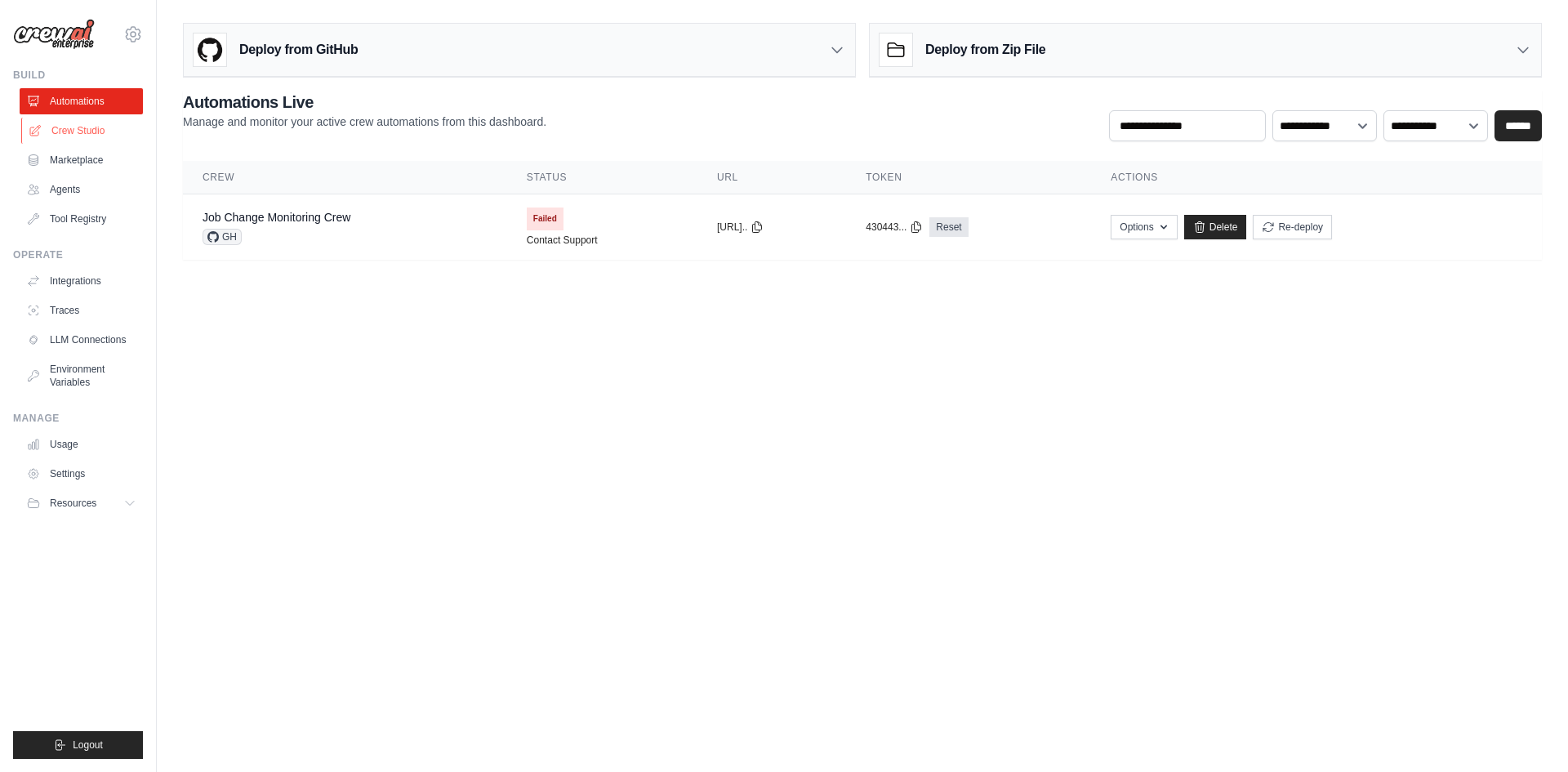
click at [72, 123] on link "Crew Studio" at bounding box center [83, 130] width 123 height 26
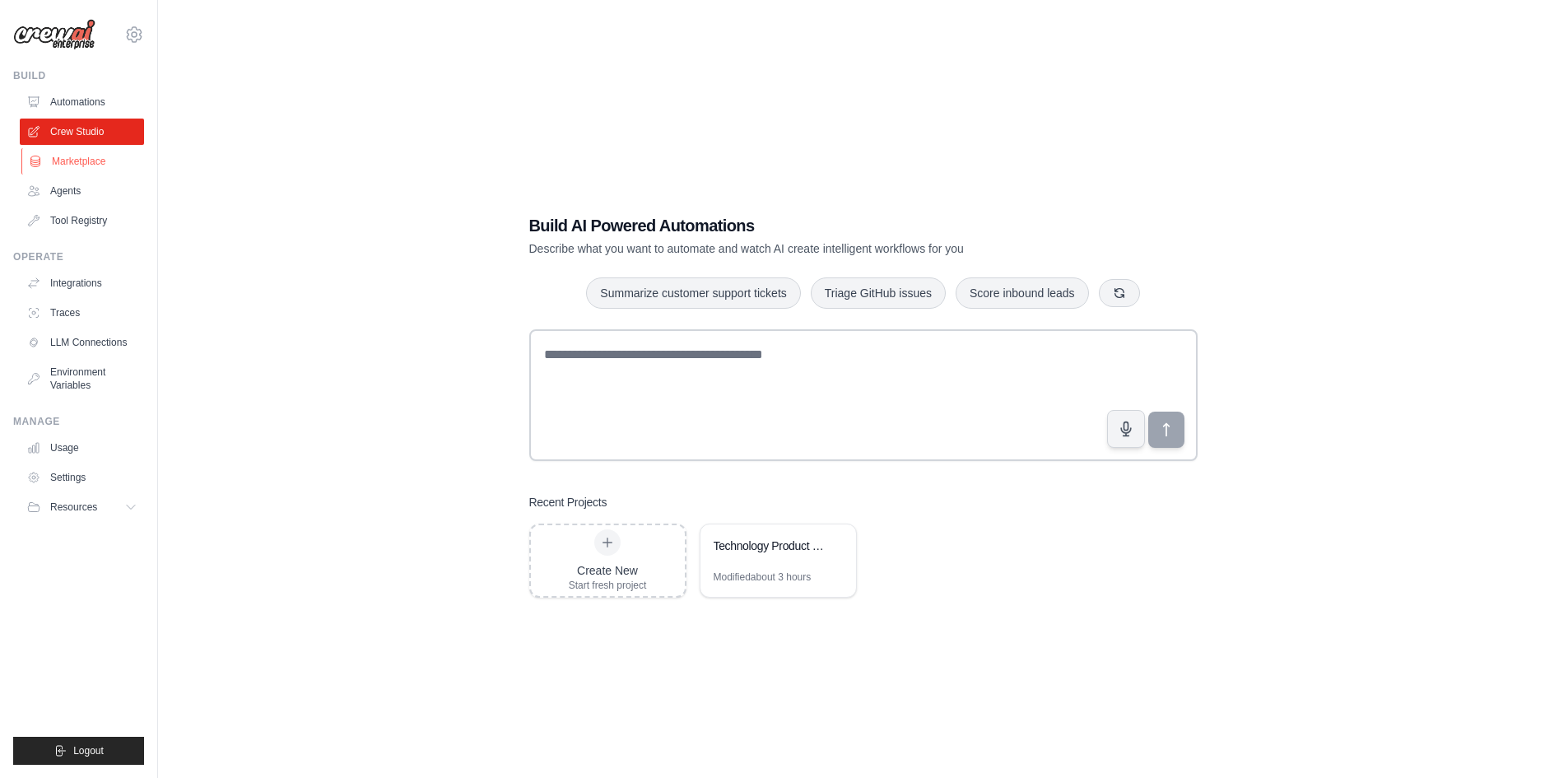
click at [72, 163] on link "Marketplace" at bounding box center [83, 161] width 124 height 26
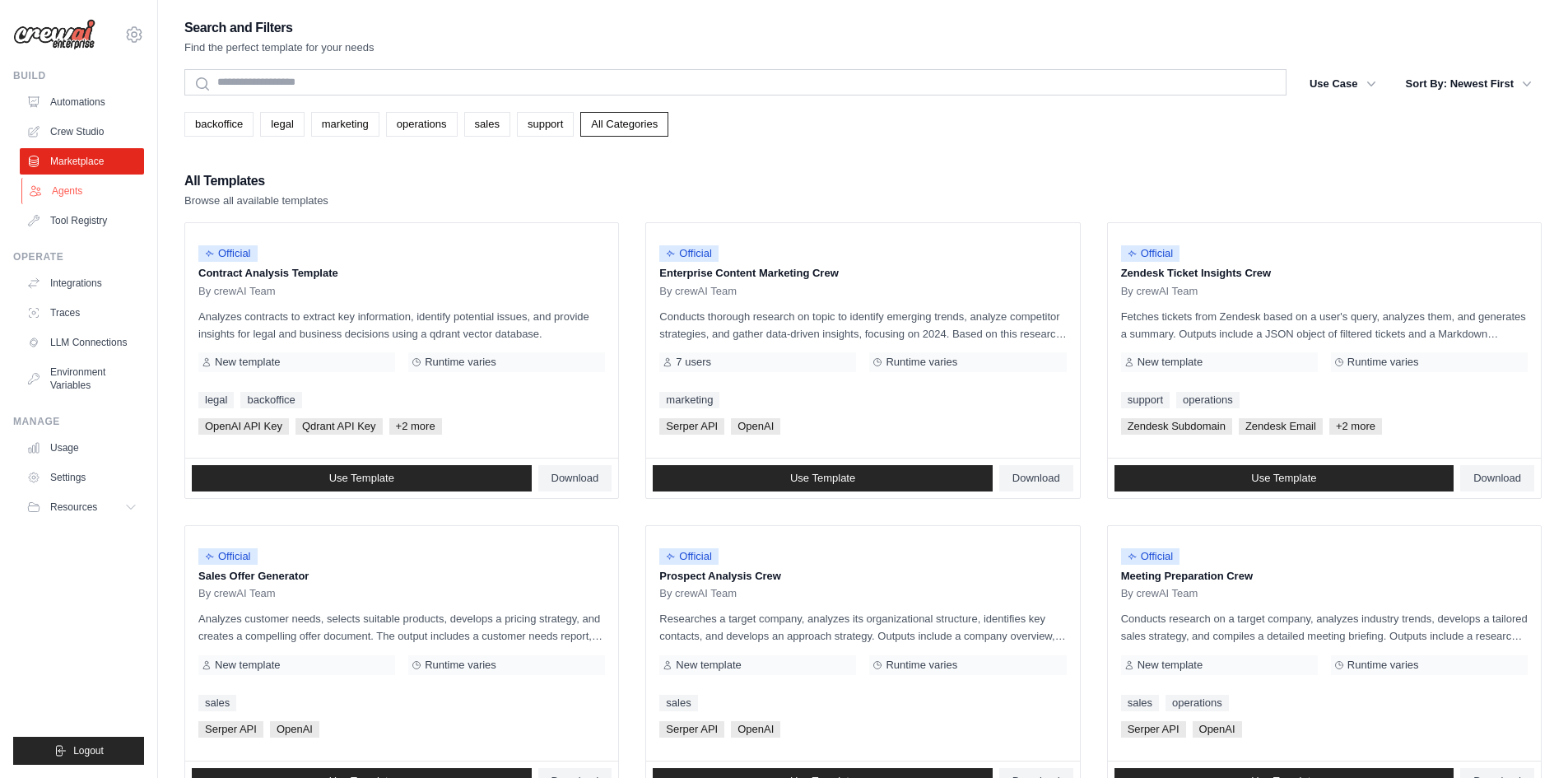
click at [72, 188] on link "Agents" at bounding box center [83, 191] width 124 height 26
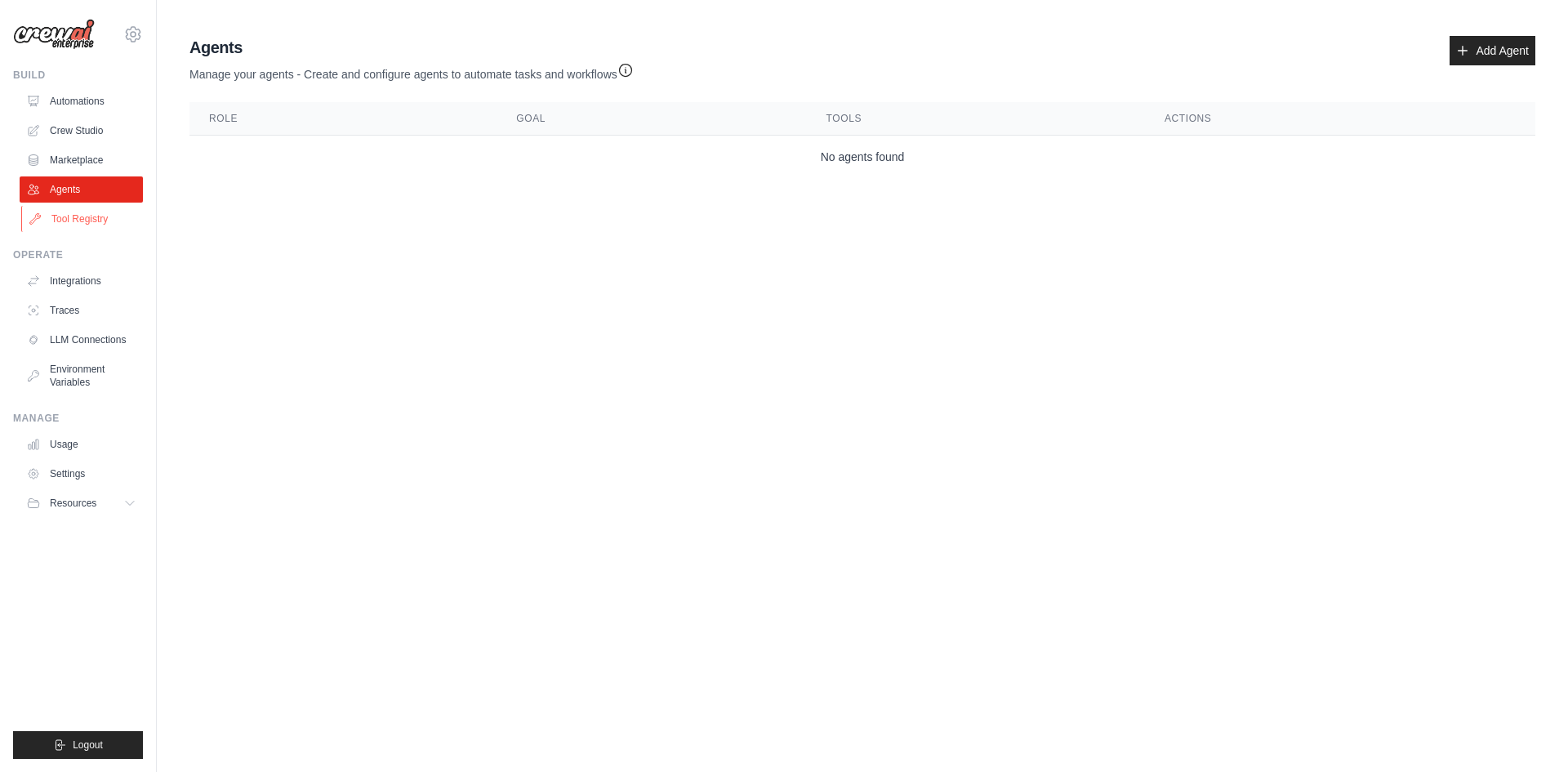
click at [84, 222] on link "Tool Registry" at bounding box center [83, 219] width 123 height 26
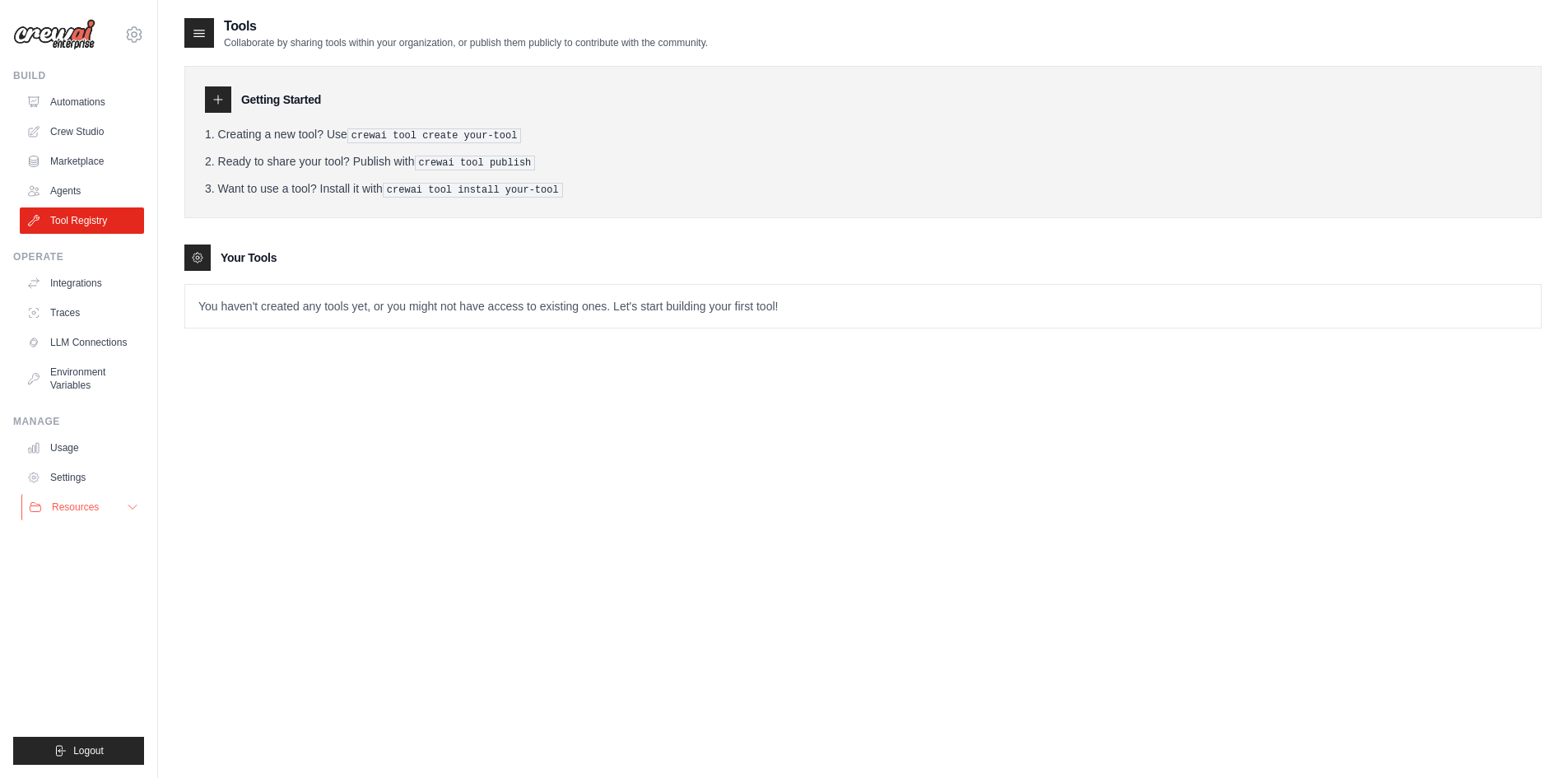
click at [58, 506] on span "Resources" at bounding box center [75, 506] width 47 height 13
click at [77, 558] on span "GitHub" at bounding box center [74, 561] width 31 height 13
